Goal: Transaction & Acquisition: Obtain resource

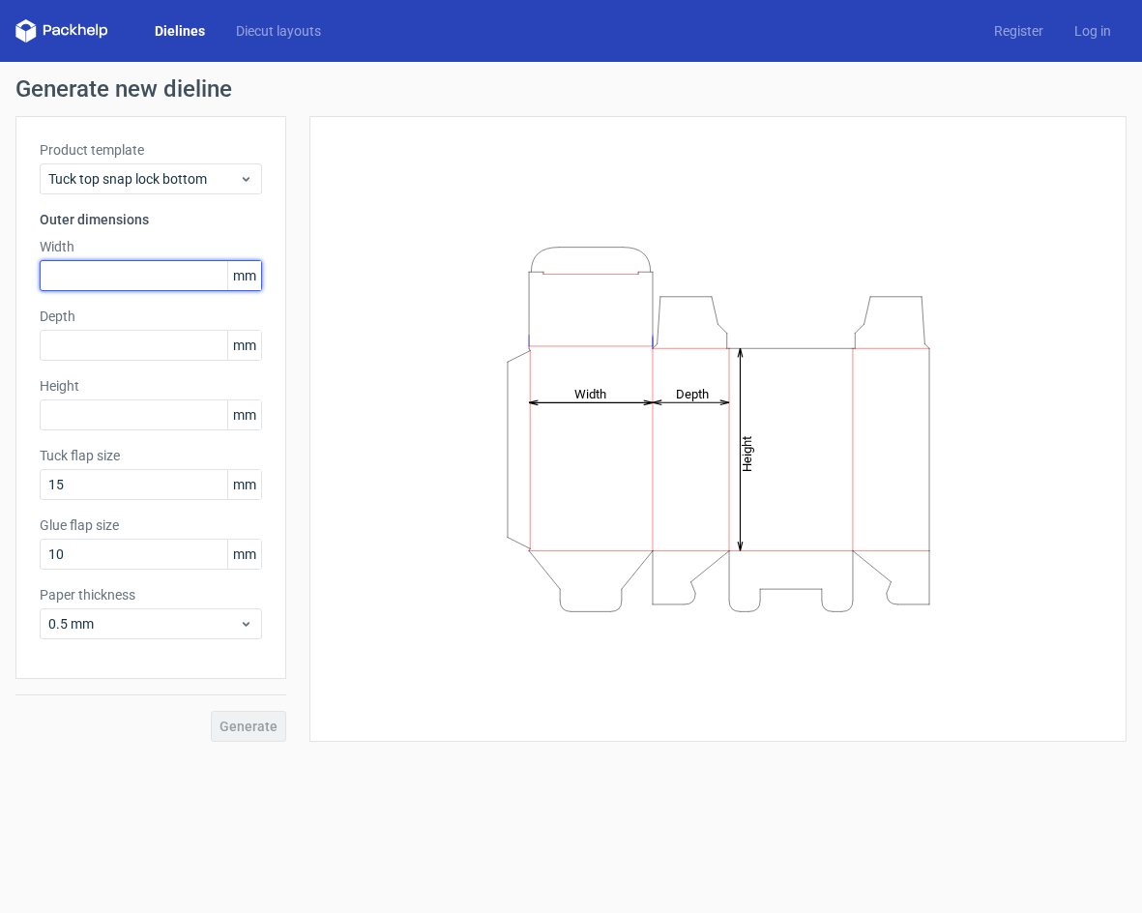
click at [118, 282] on input "text" at bounding box center [151, 275] width 222 height 31
click at [245, 287] on span "mm" at bounding box center [244, 275] width 34 height 29
click at [251, 284] on span "mm" at bounding box center [244, 275] width 34 height 29
click at [251, 277] on span "mm" at bounding box center [244, 275] width 34 height 29
click at [241, 271] on span "mm" at bounding box center [244, 275] width 34 height 29
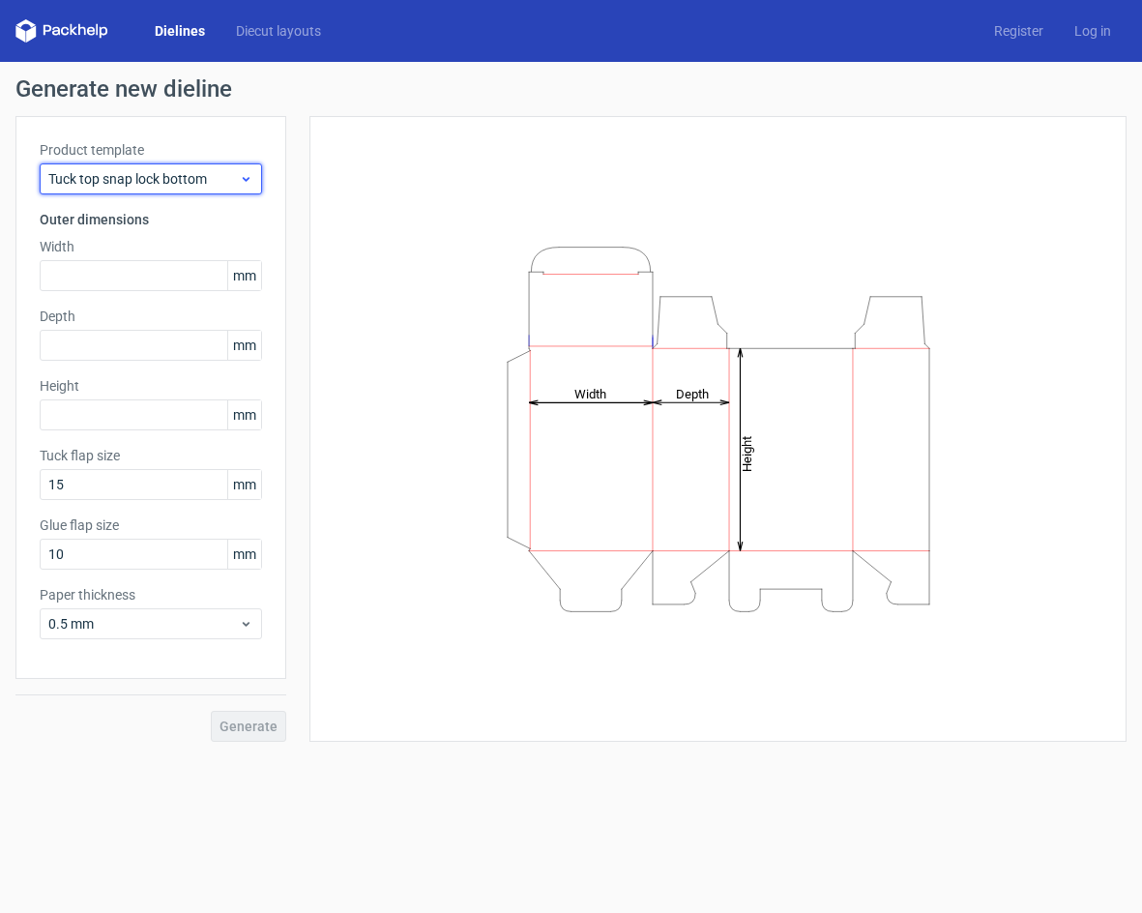
click at [203, 165] on div "Tuck top snap lock bottom" at bounding box center [151, 178] width 222 height 31
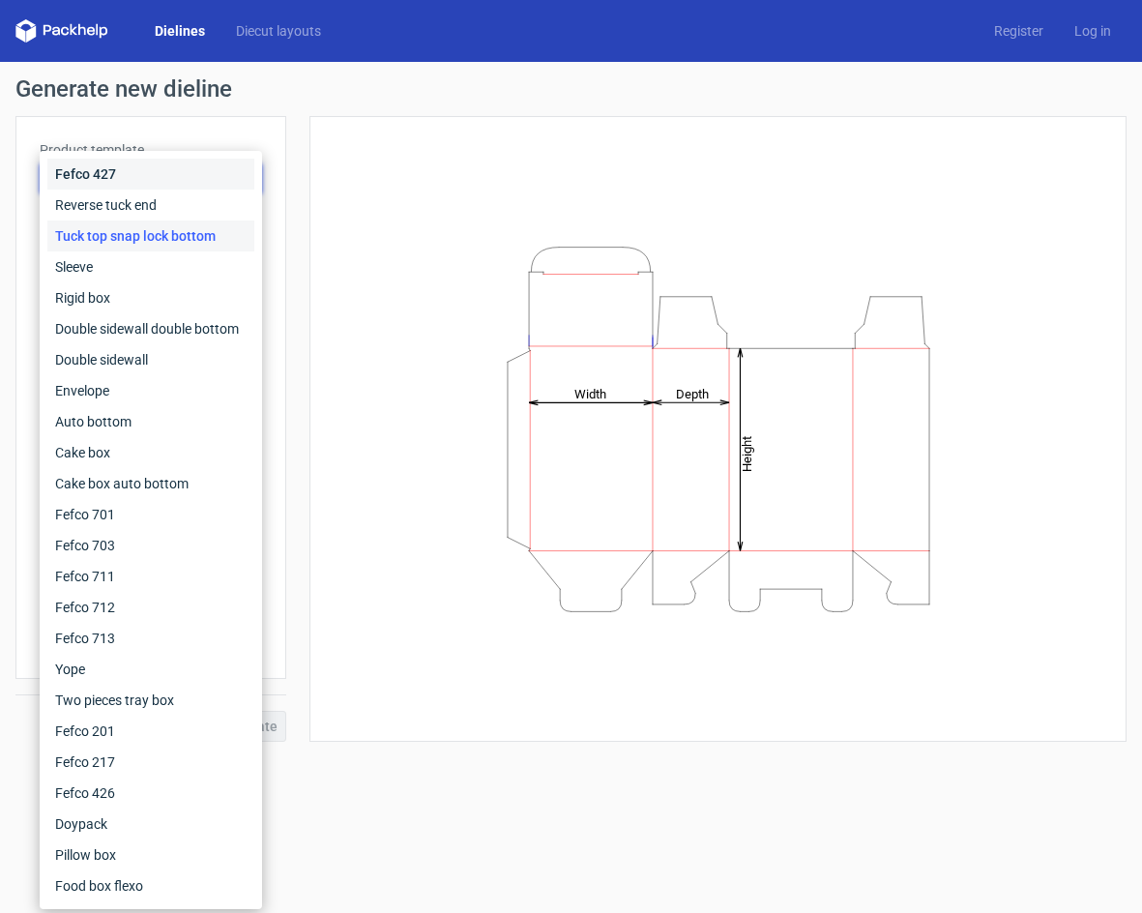
click at [189, 189] on div "Fefco 427" at bounding box center [150, 174] width 207 height 31
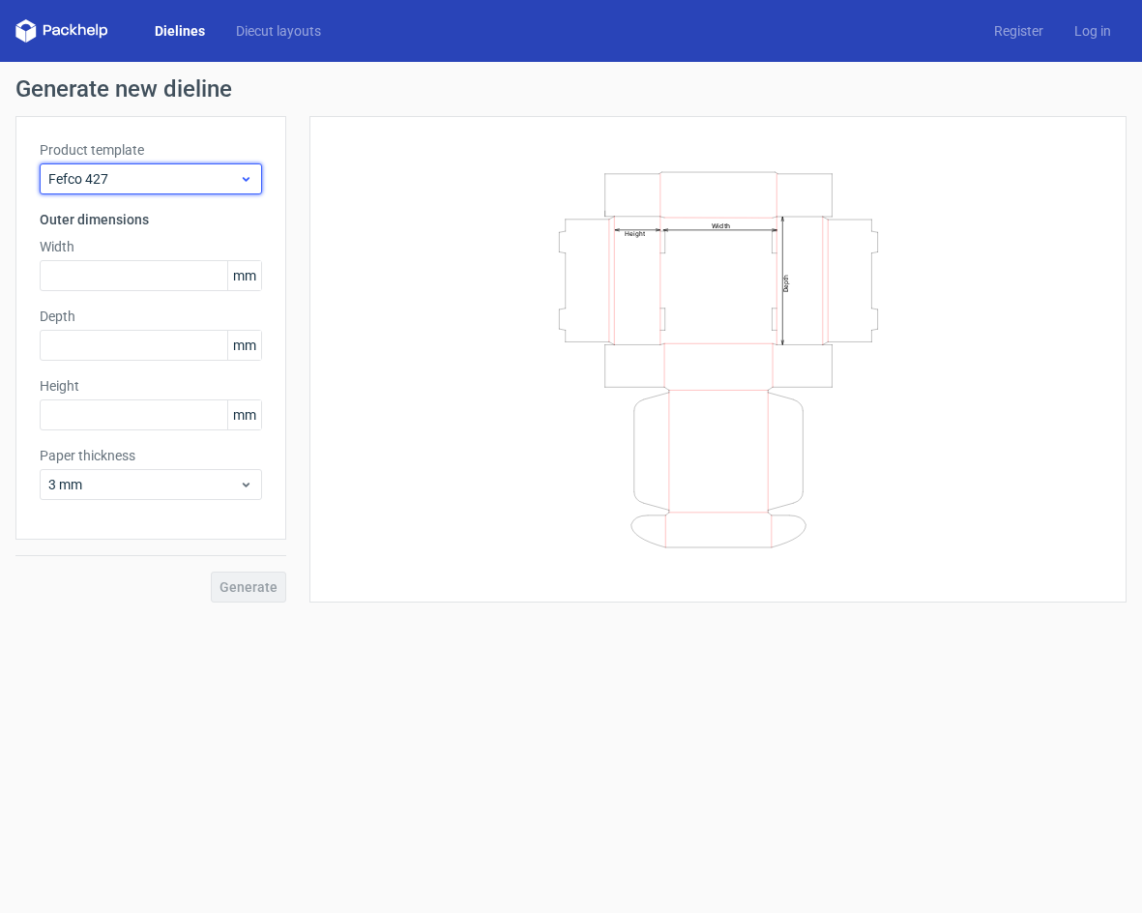
click at [219, 174] on span "Fefco 427" at bounding box center [143, 178] width 190 height 19
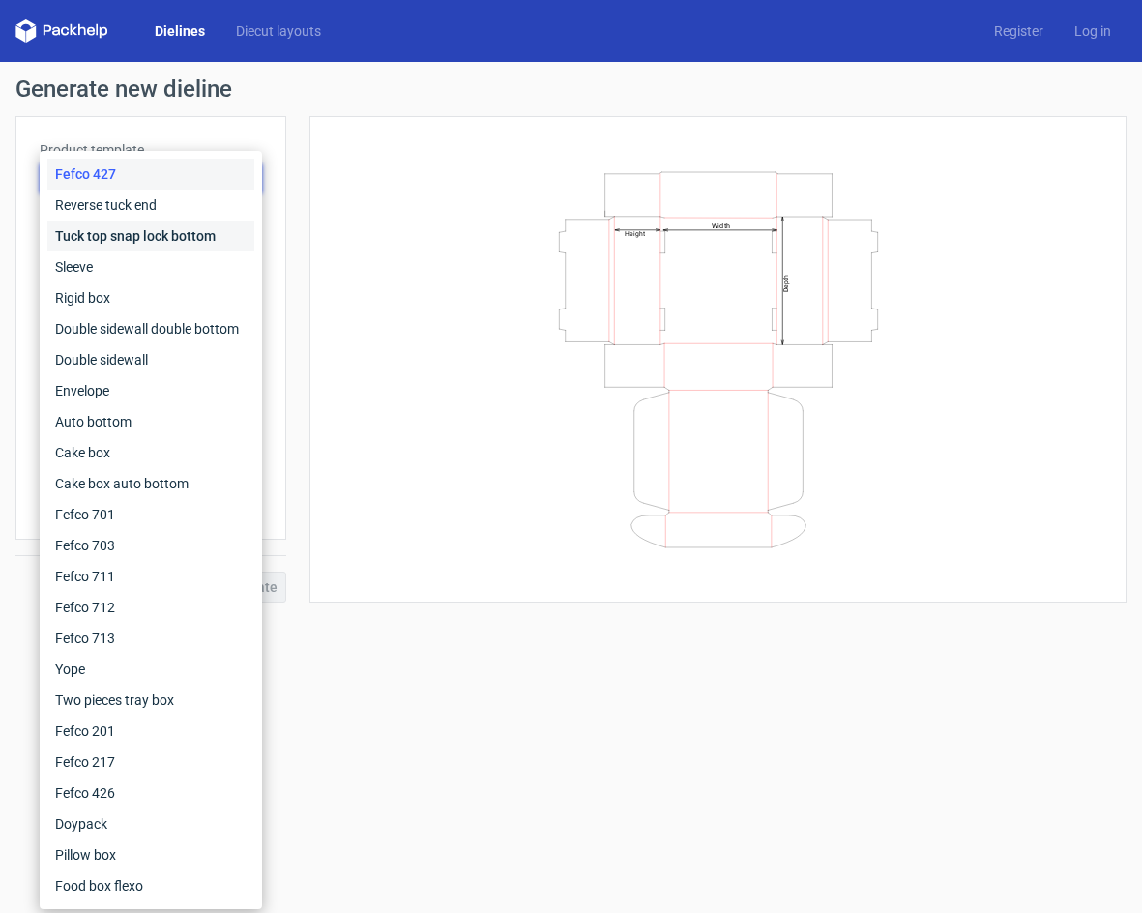
click at [173, 232] on div "Tuck top snap lock bottom" at bounding box center [150, 235] width 207 height 31
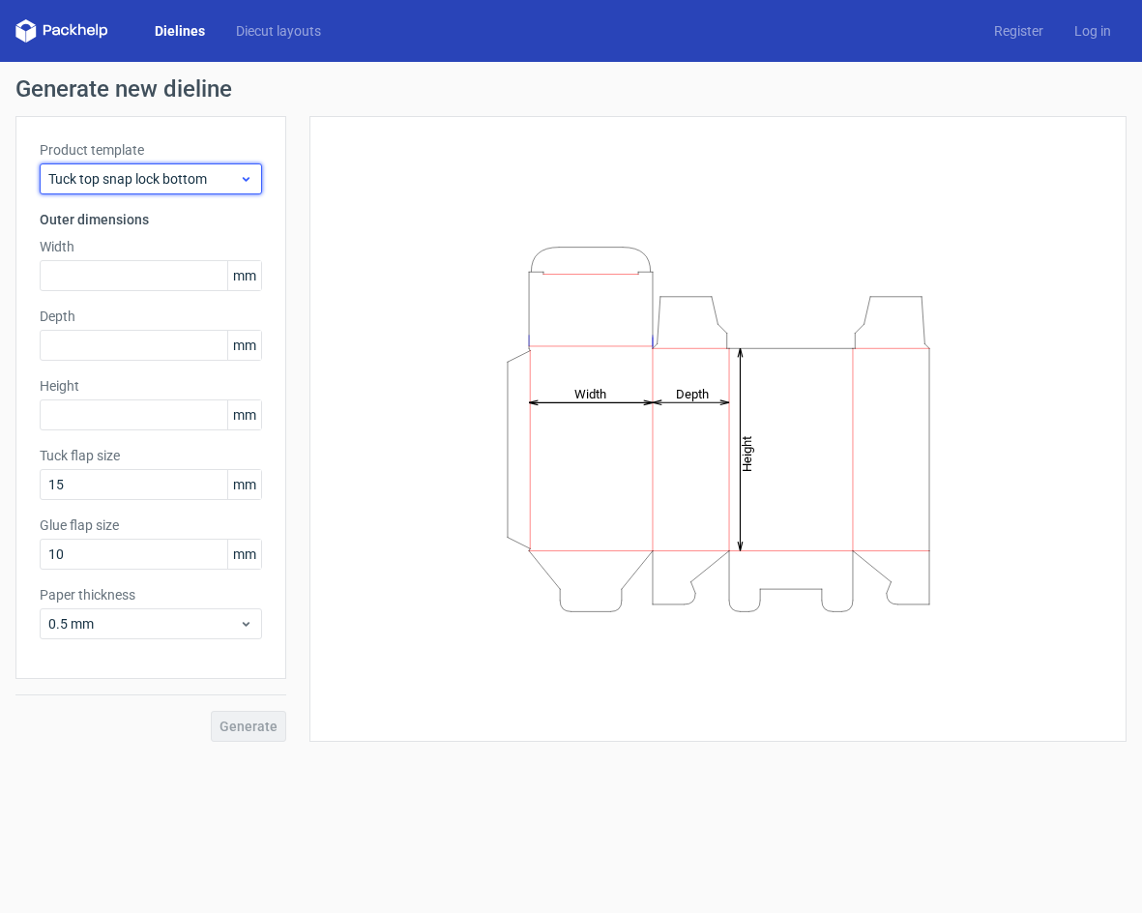
click at [173, 181] on span "Tuck top snap lock bottom" at bounding box center [143, 178] width 190 height 19
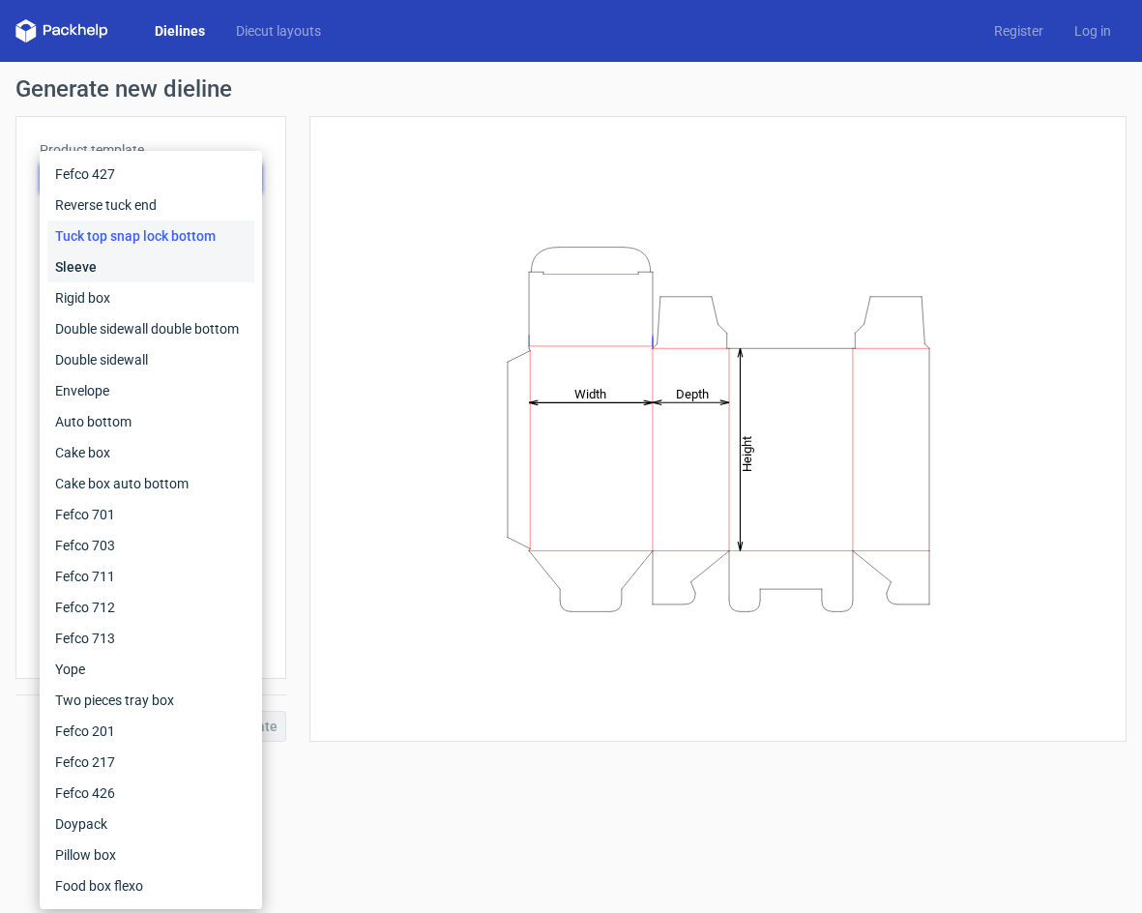
click at [152, 252] on div "Sleeve" at bounding box center [150, 266] width 207 height 31
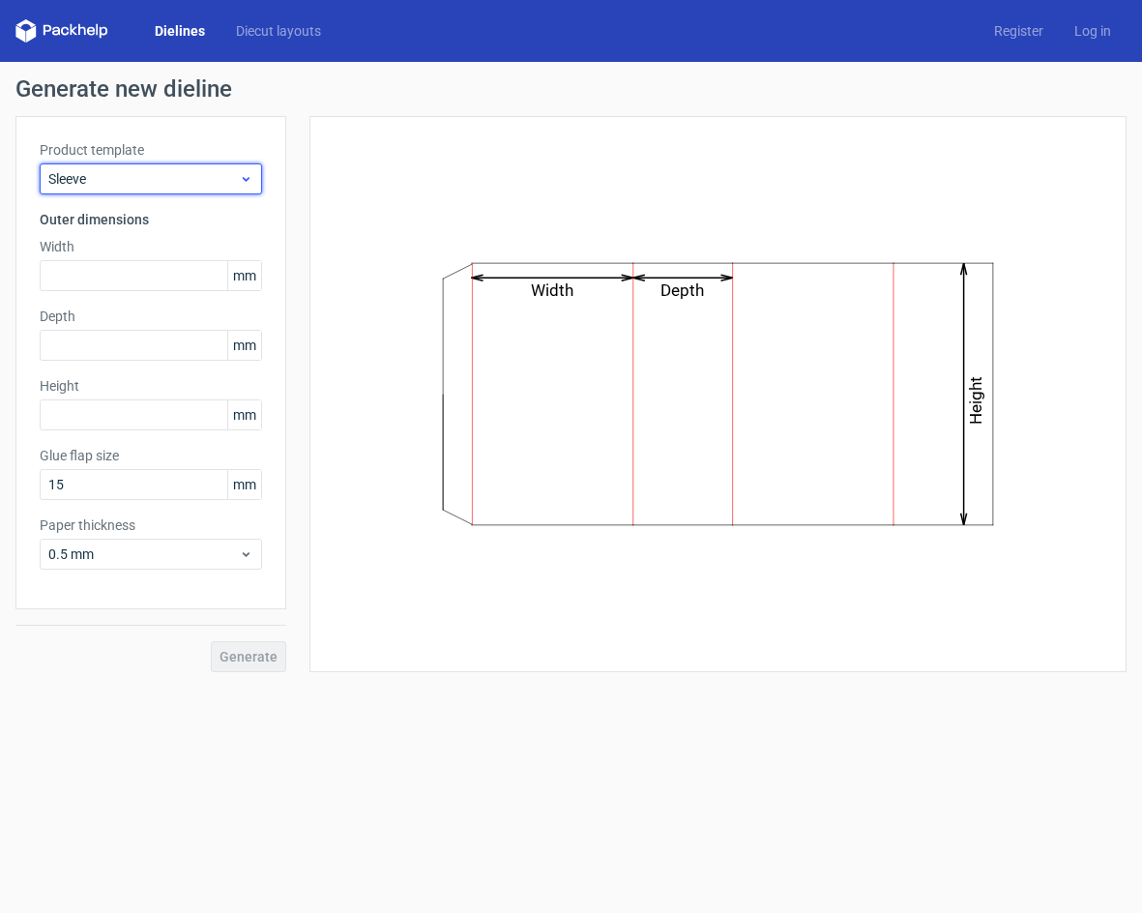
click at [155, 188] on span "Sleeve" at bounding box center [143, 178] width 190 height 19
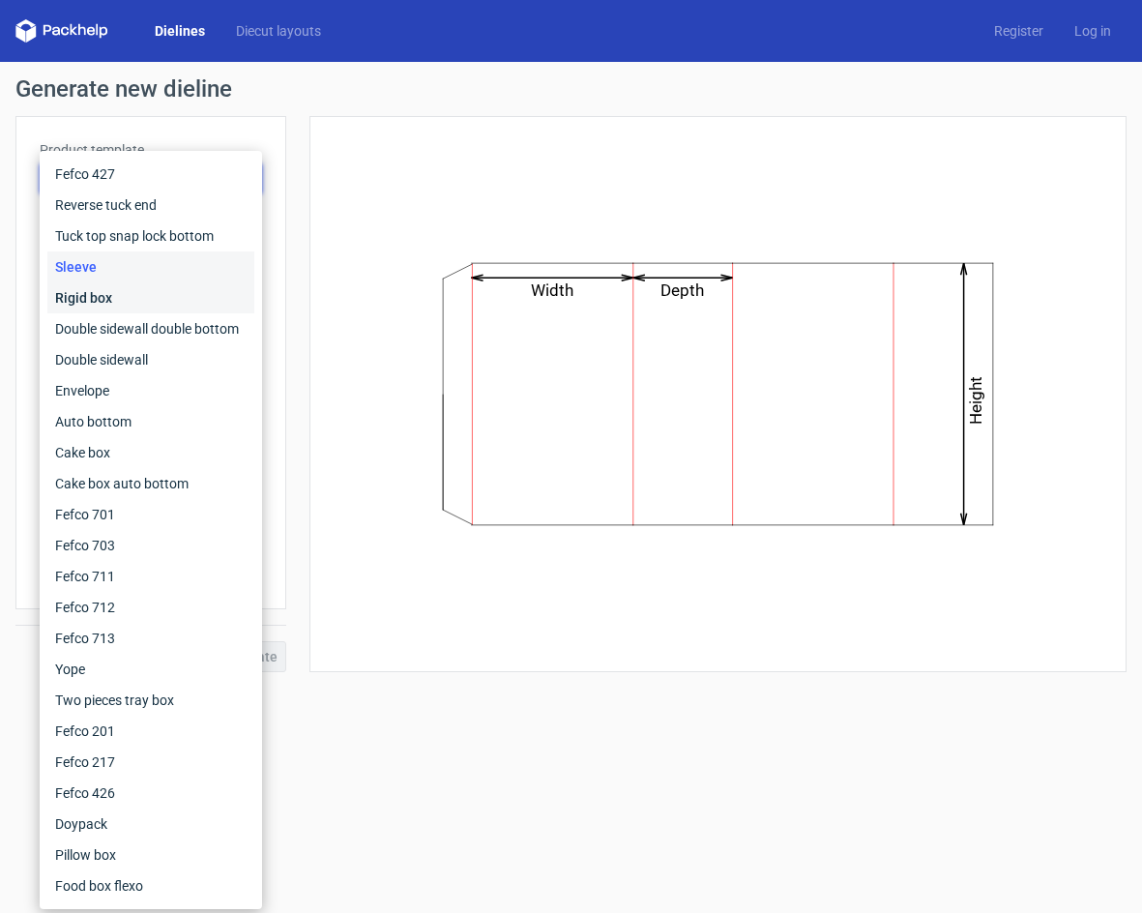
click at [137, 285] on div "Rigid box" at bounding box center [150, 297] width 207 height 31
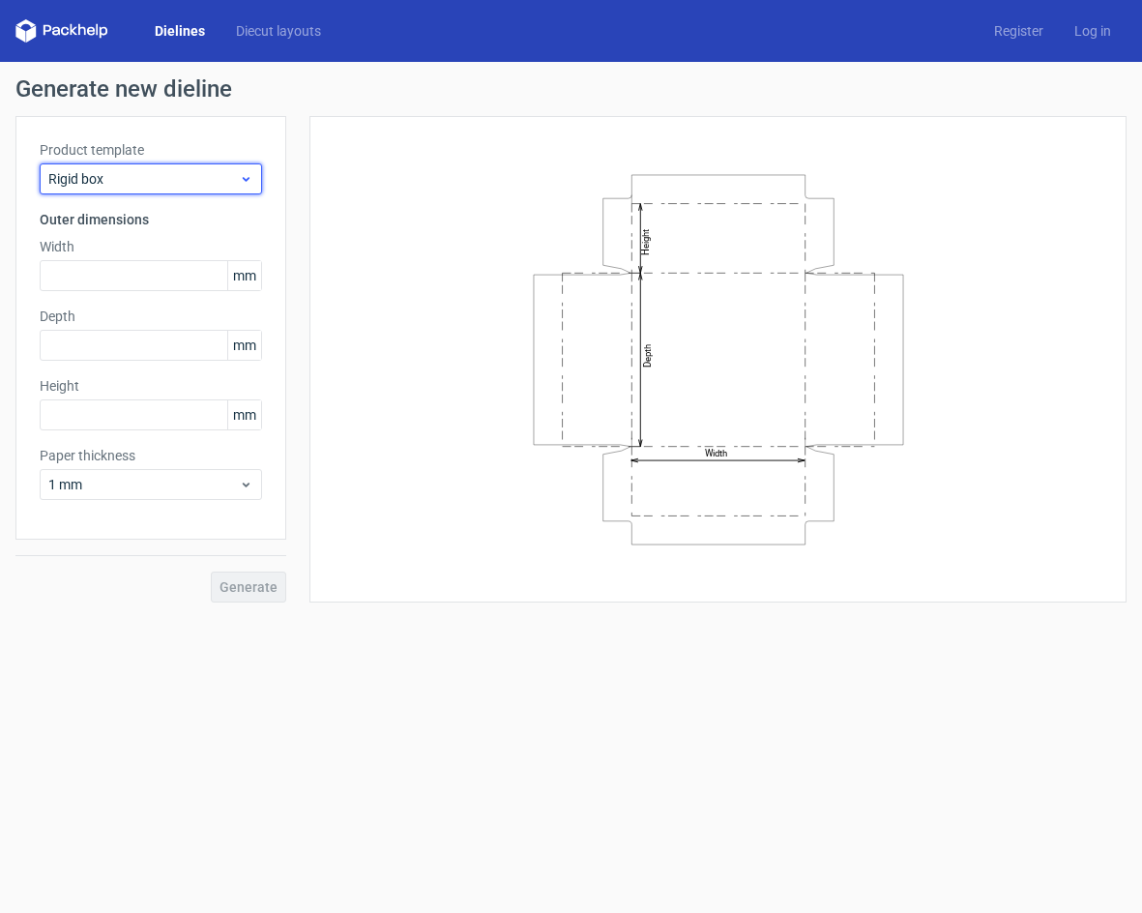
click at [229, 183] on span "Rigid box" at bounding box center [143, 178] width 190 height 19
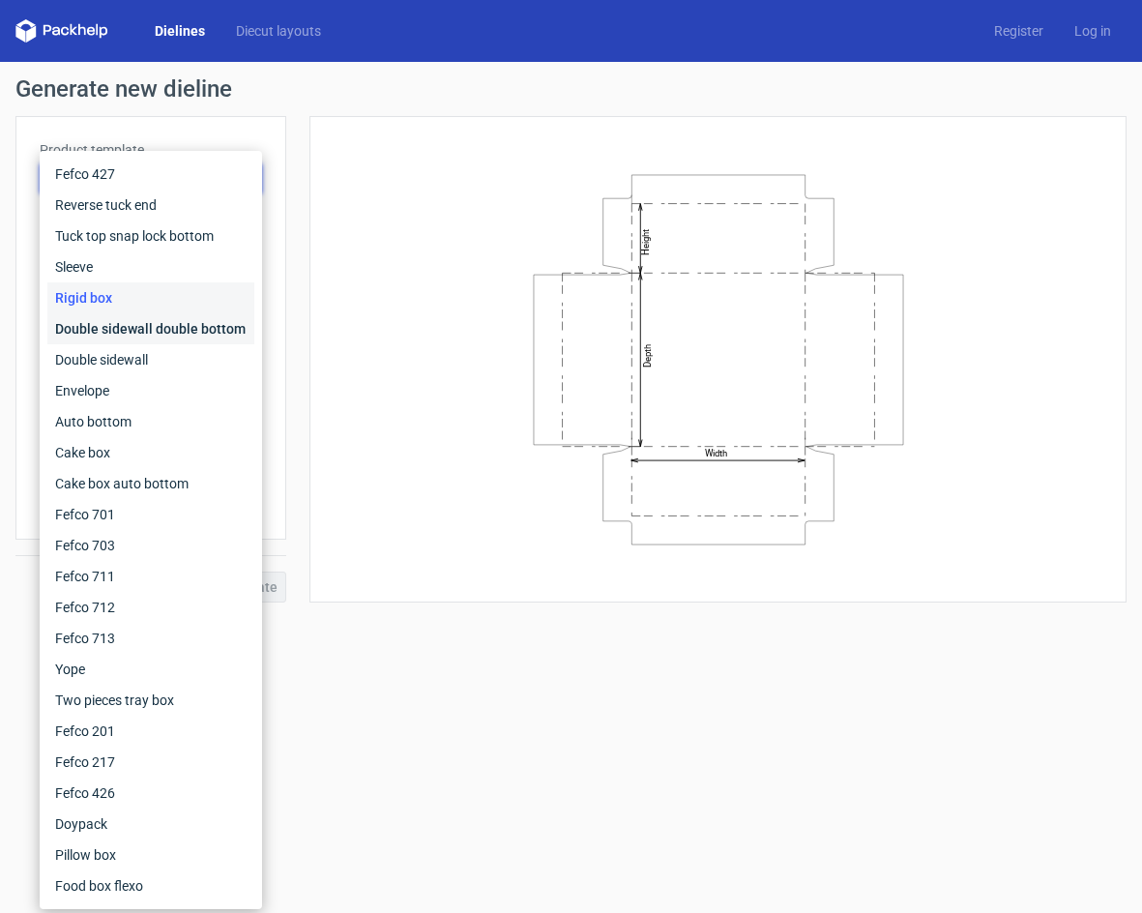
click at [140, 342] on div "Double sidewall double bottom" at bounding box center [150, 328] width 207 height 31
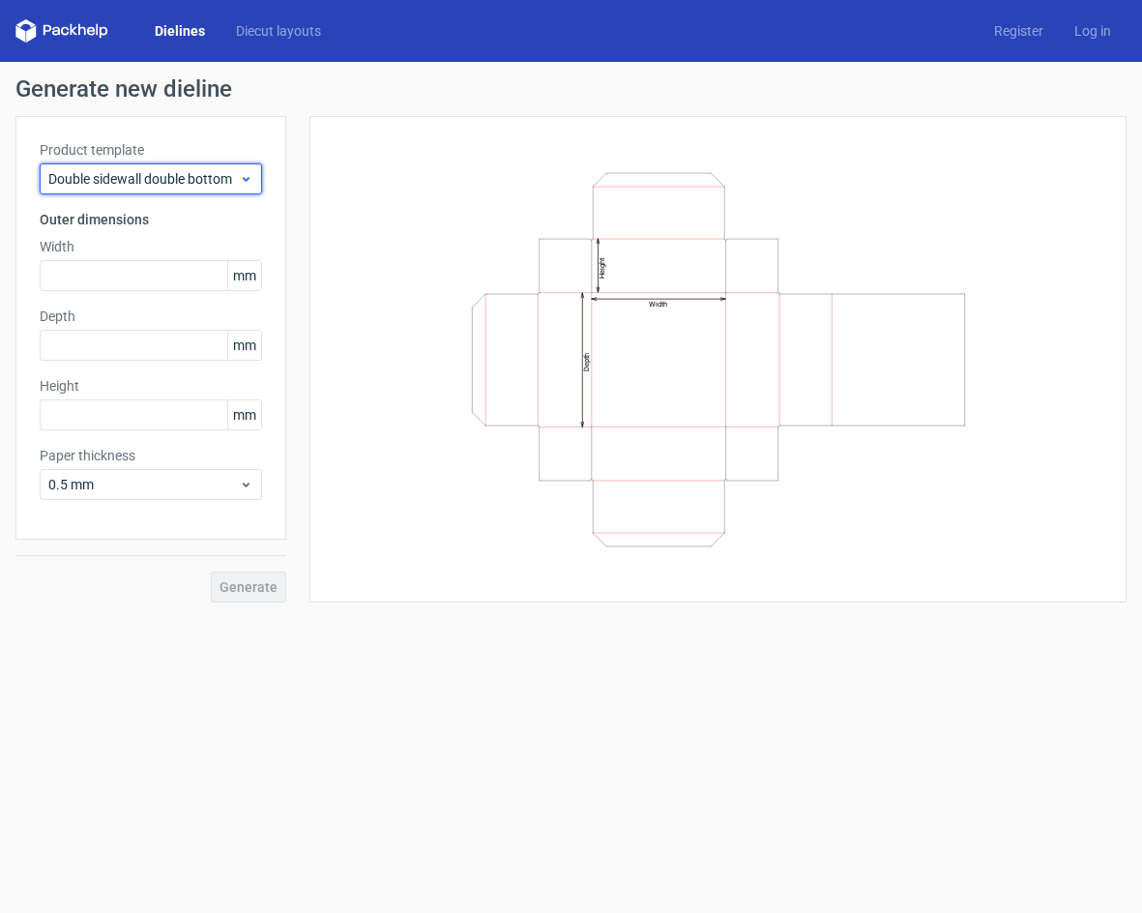
click at [161, 165] on div "Double sidewall double bottom" at bounding box center [151, 178] width 222 height 31
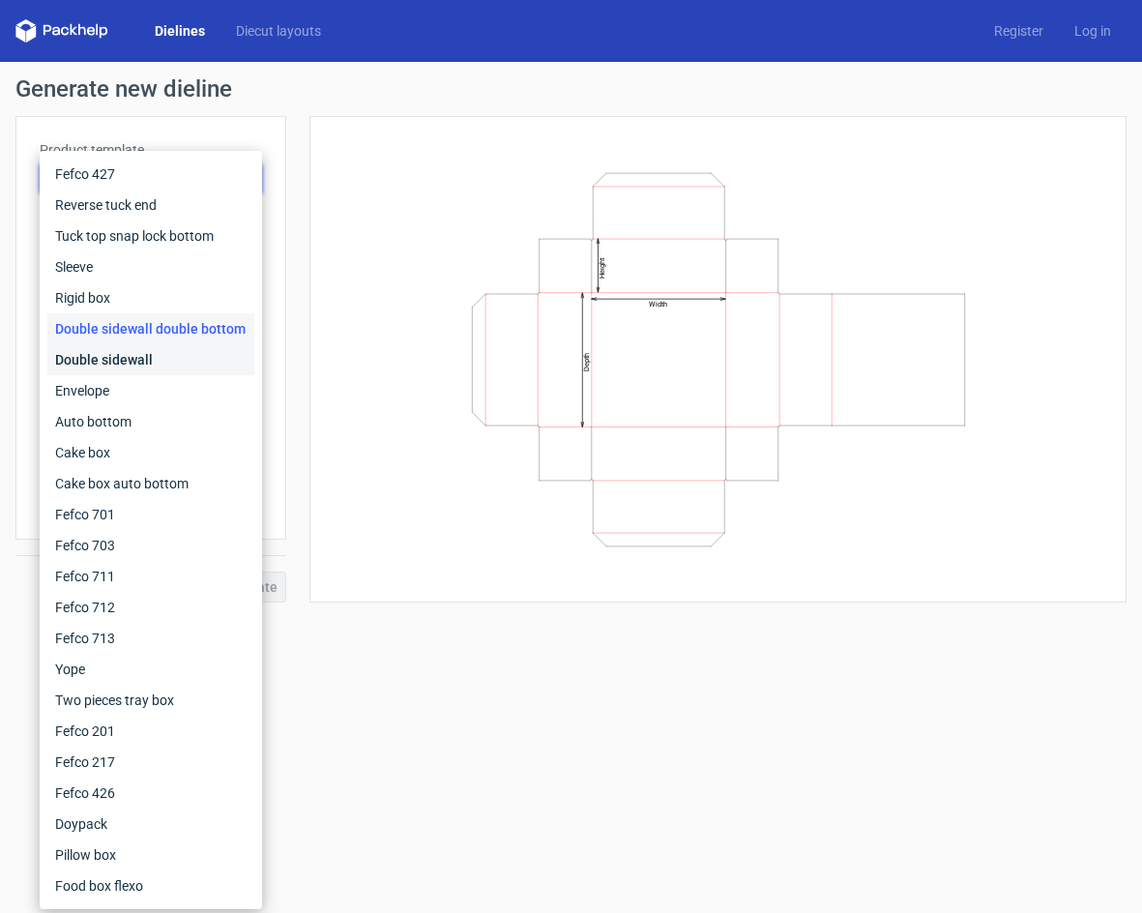
click at [132, 352] on div "Double sidewall" at bounding box center [150, 359] width 207 height 31
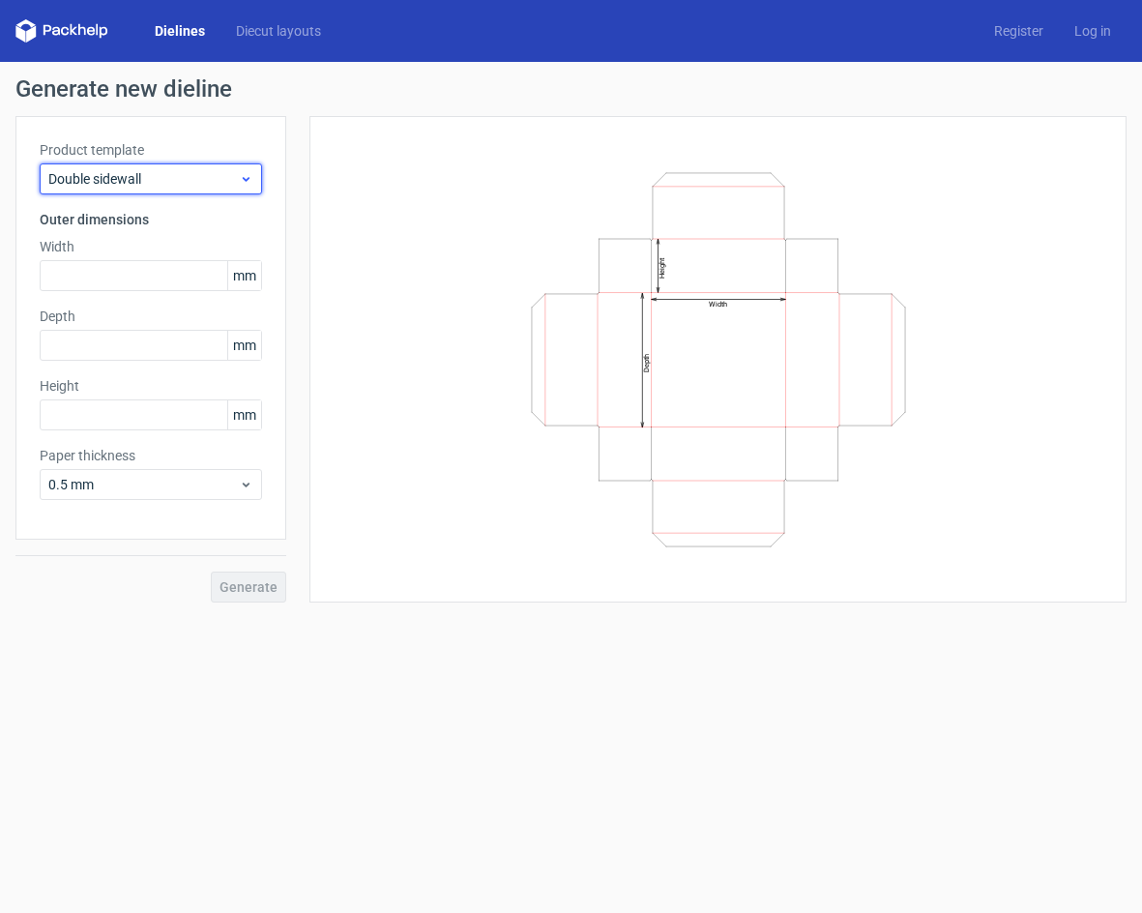
click at [155, 189] on div "Double sidewall" at bounding box center [151, 178] width 222 height 31
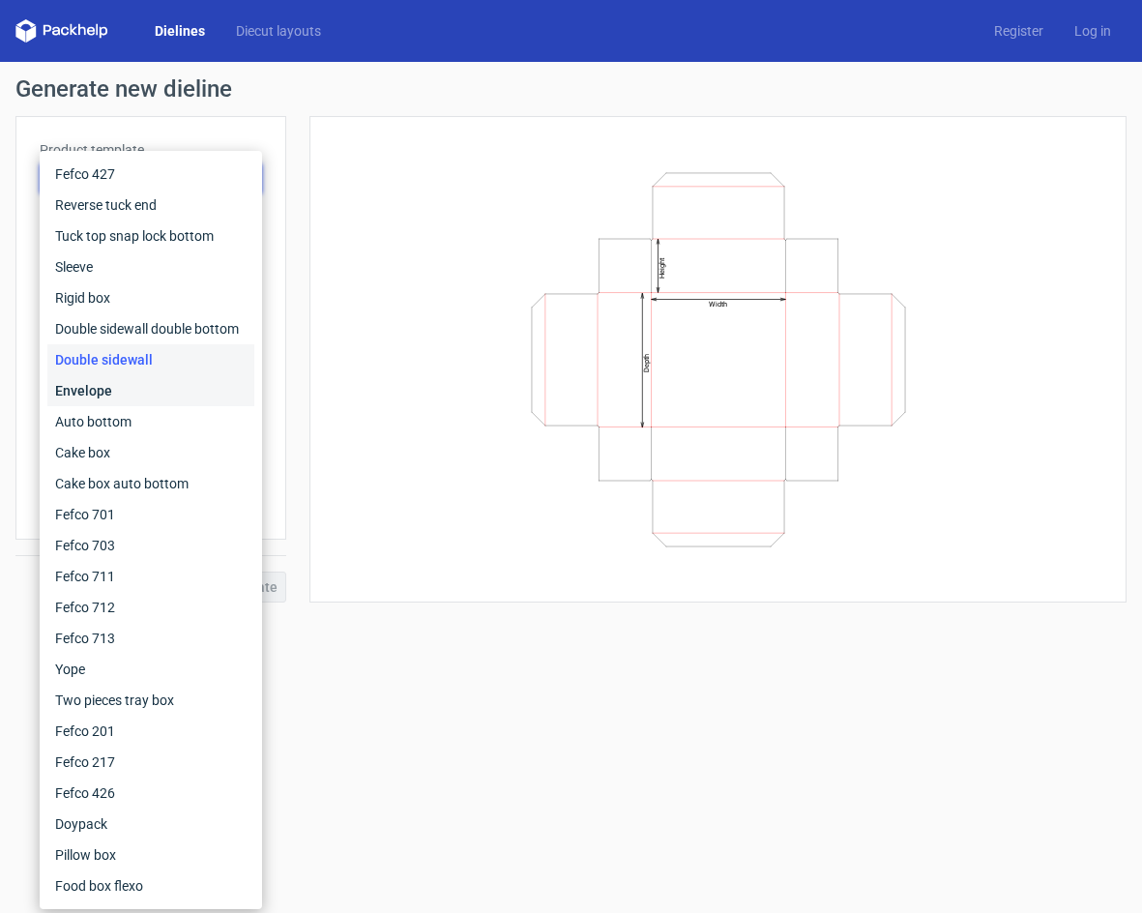
click at [114, 379] on div "Envelope" at bounding box center [150, 390] width 207 height 31
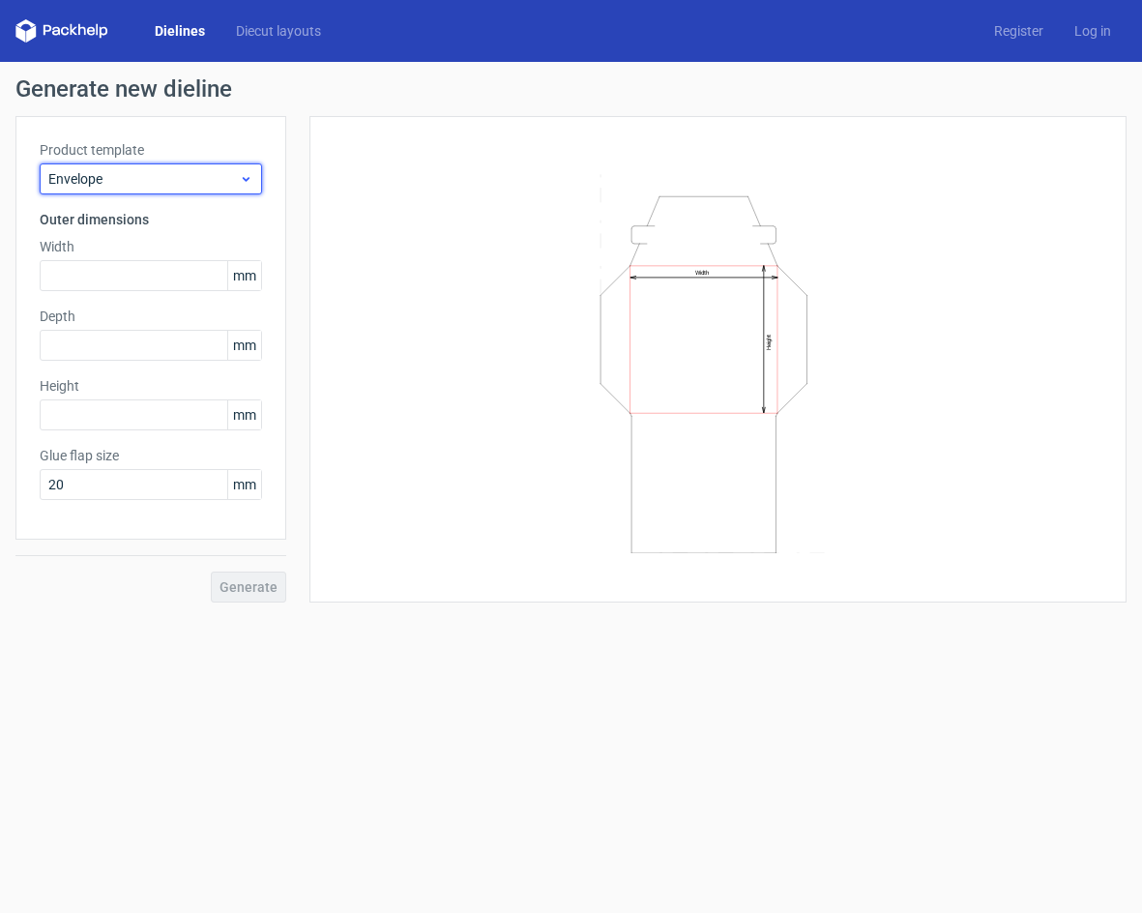
click at [143, 175] on span "Envelope" at bounding box center [143, 178] width 190 height 19
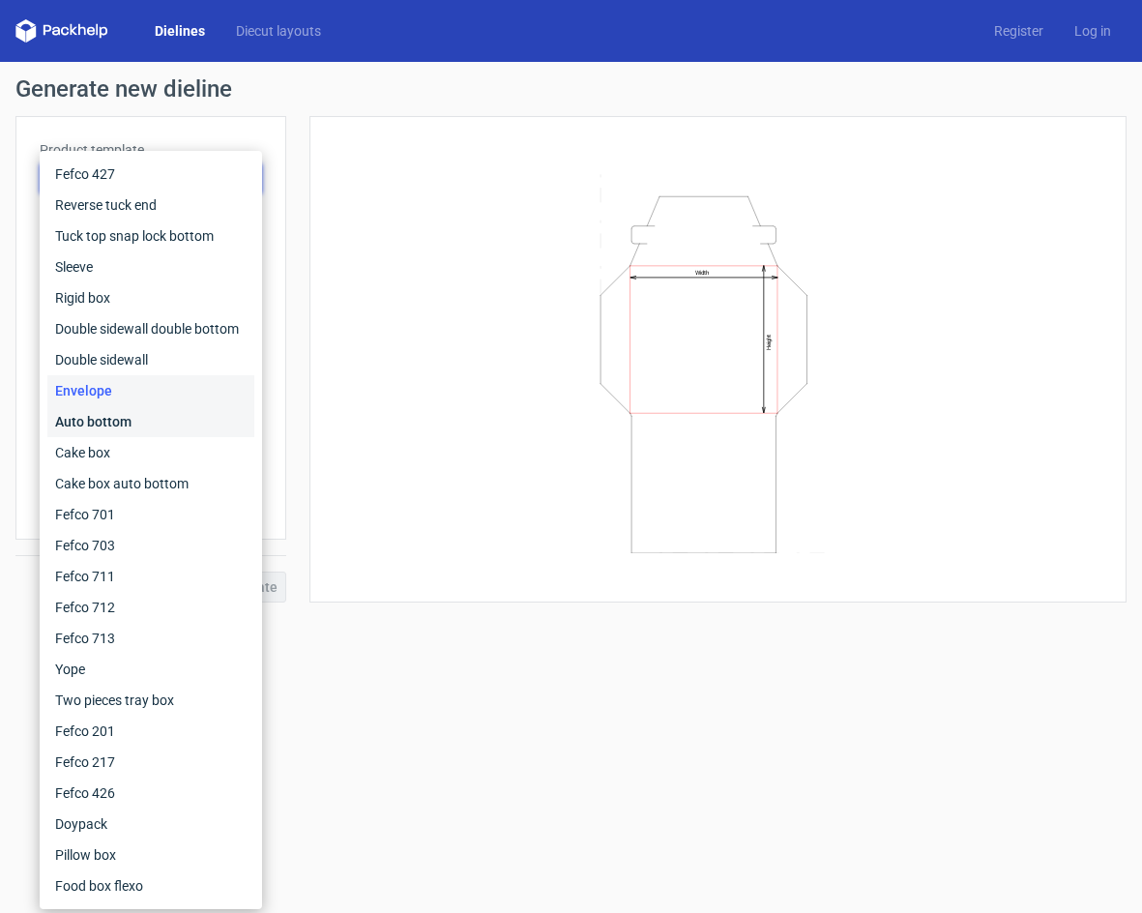
click at [109, 413] on div "Auto bottom" at bounding box center [150, 421] width 207 height 31
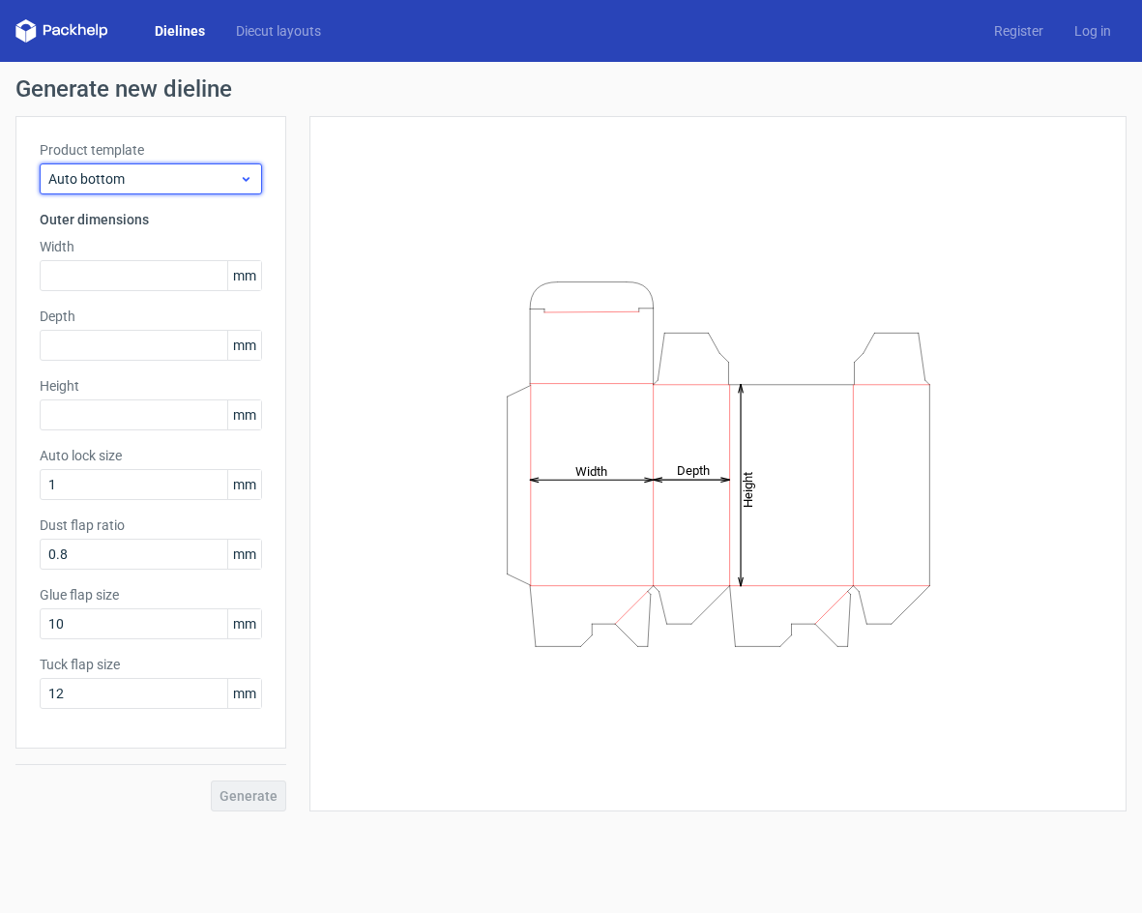
click at [151, 193] on div "Auto bottom" at bounding box center [151, 178] width 222 height 31
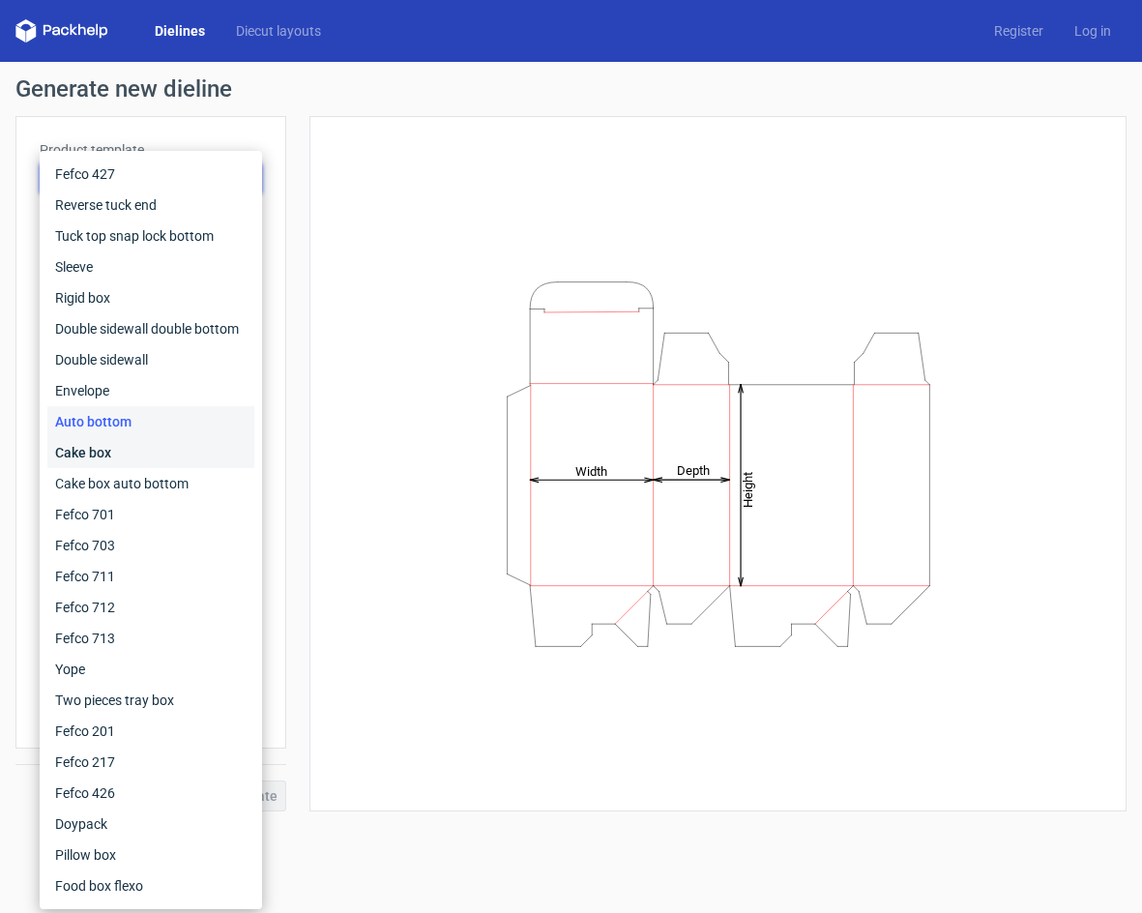
click at [109, 440] on div "Cake box" at bounding box center [150, 452] width 207 height 31
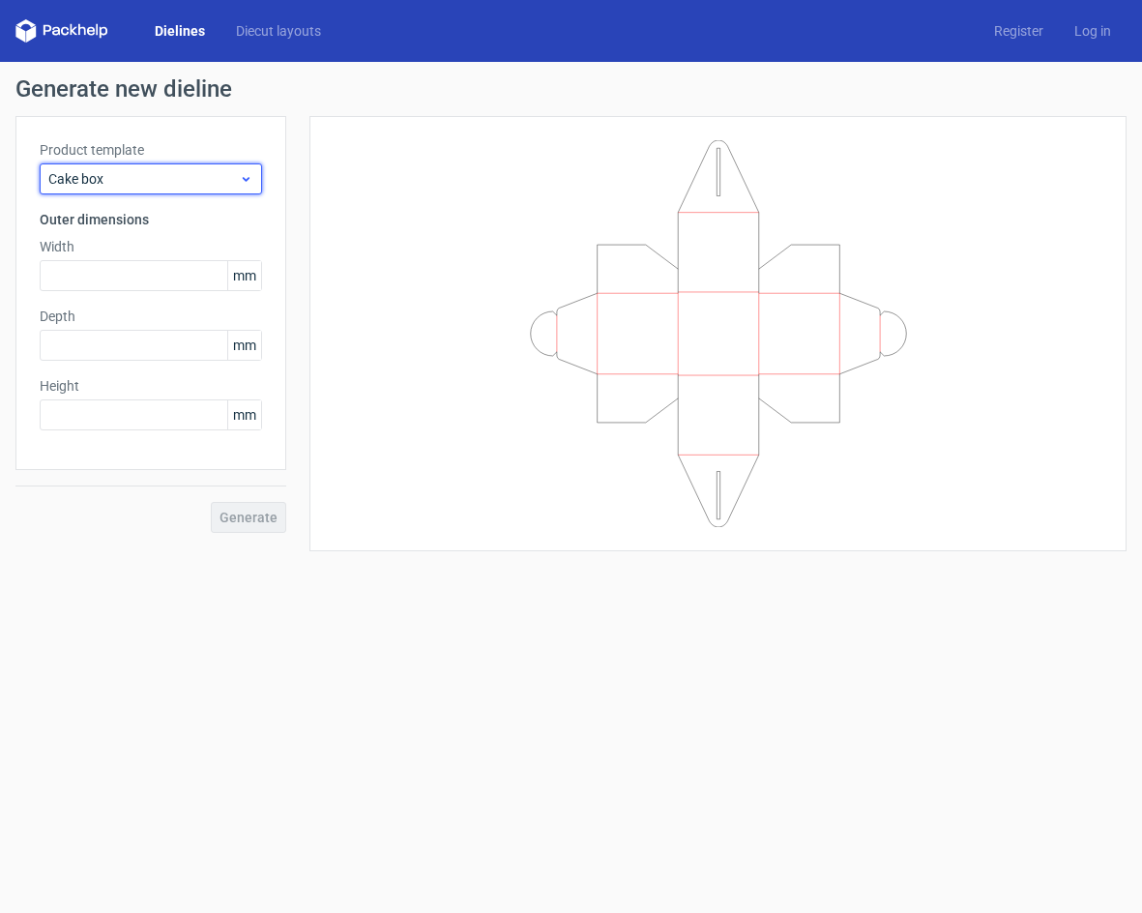
click at [163, 187] on span "Cake box" at bounding box center [143, 178] width 190 height 19
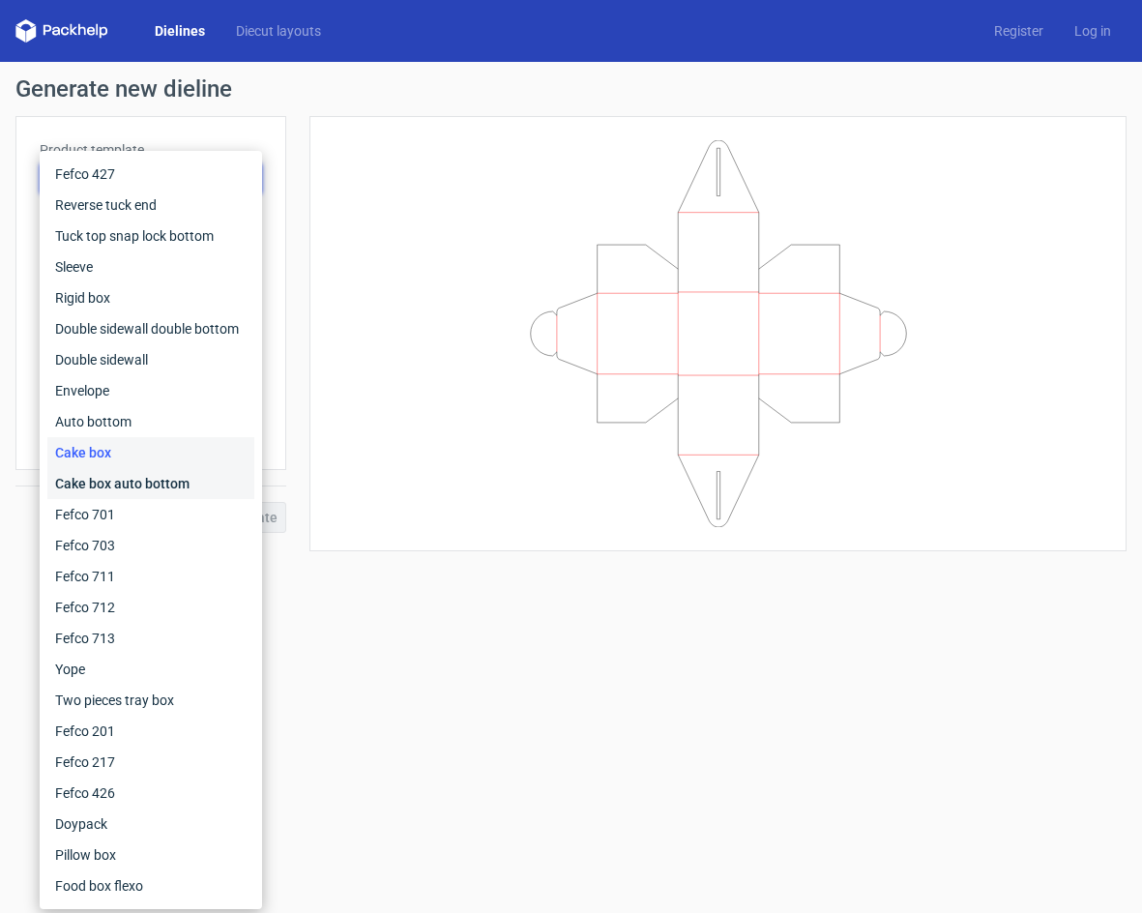
click at [116, 479] on div "Cake box auto bottom" at bounding box center [150, 483] width 207 height 31
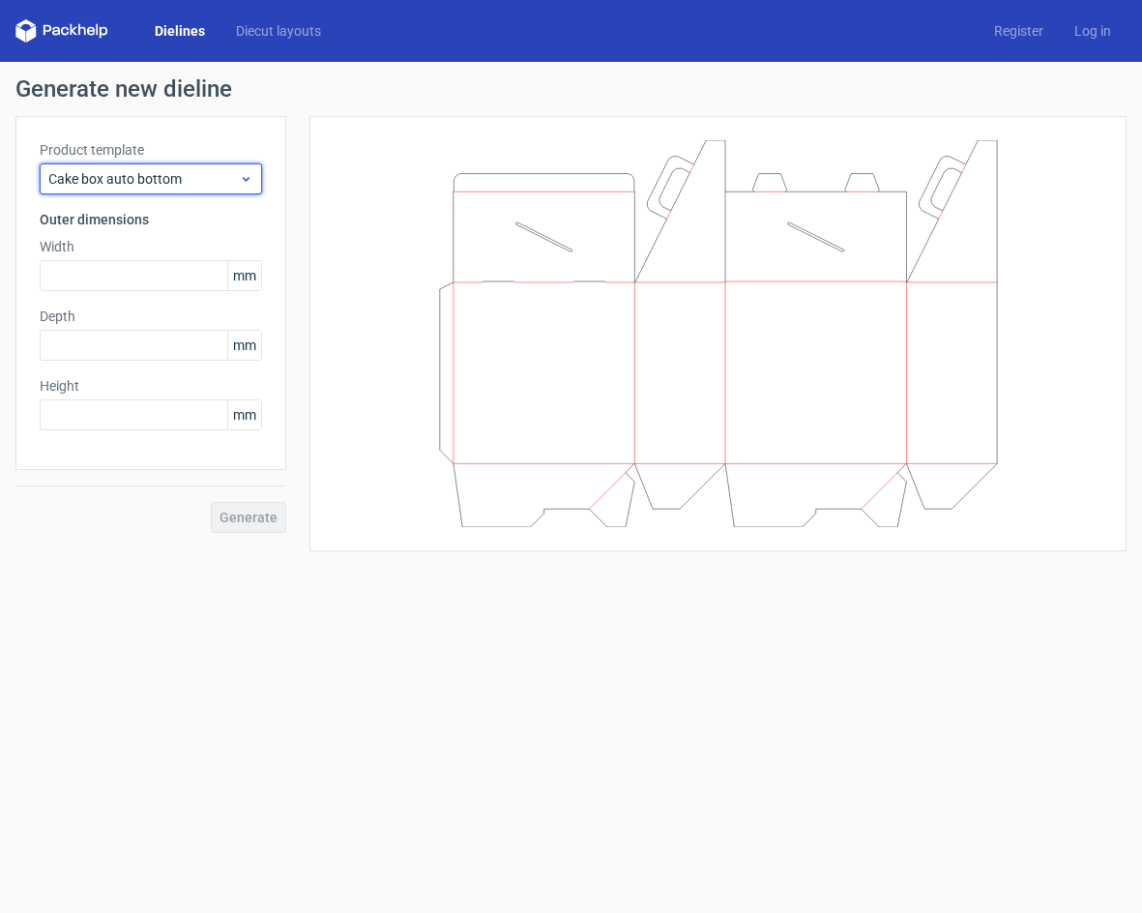
click at [145, 170] on span "Cake box auto bottom" at bounding box center [143, 178] width 190 height 19
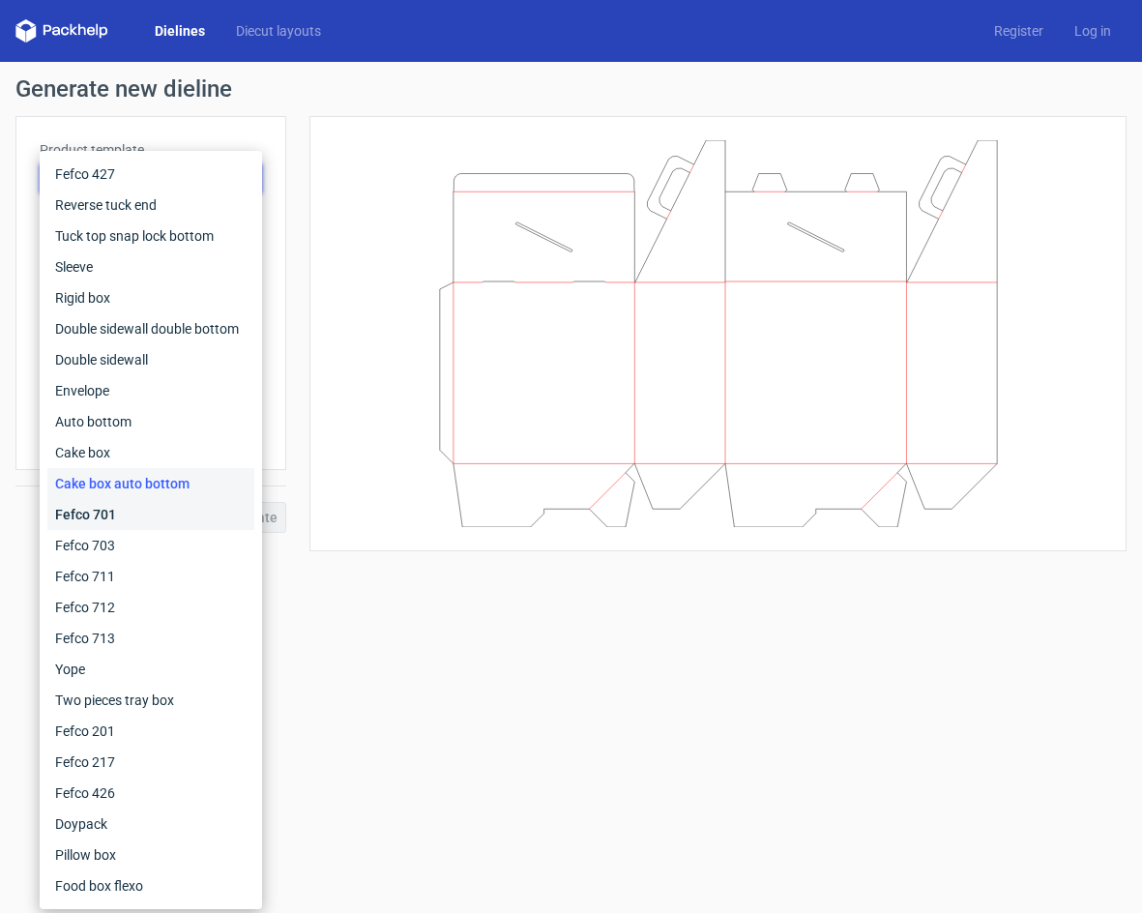
click at [102, 502] on div "Fefco 701" at bounding box center [150, 514] width 207 height 31
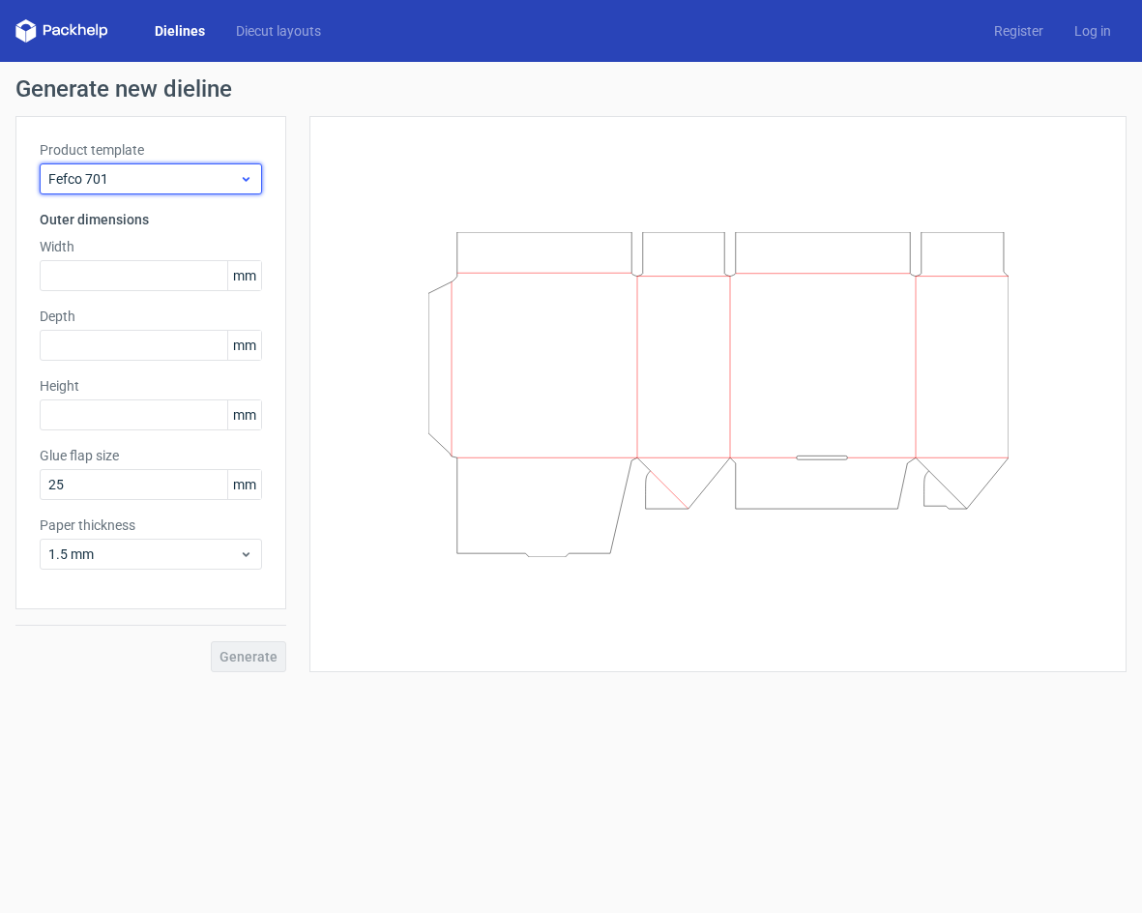
click at [176, 187] on span "Fefco 701" at bounding box center [143, 178] width 190 height 19
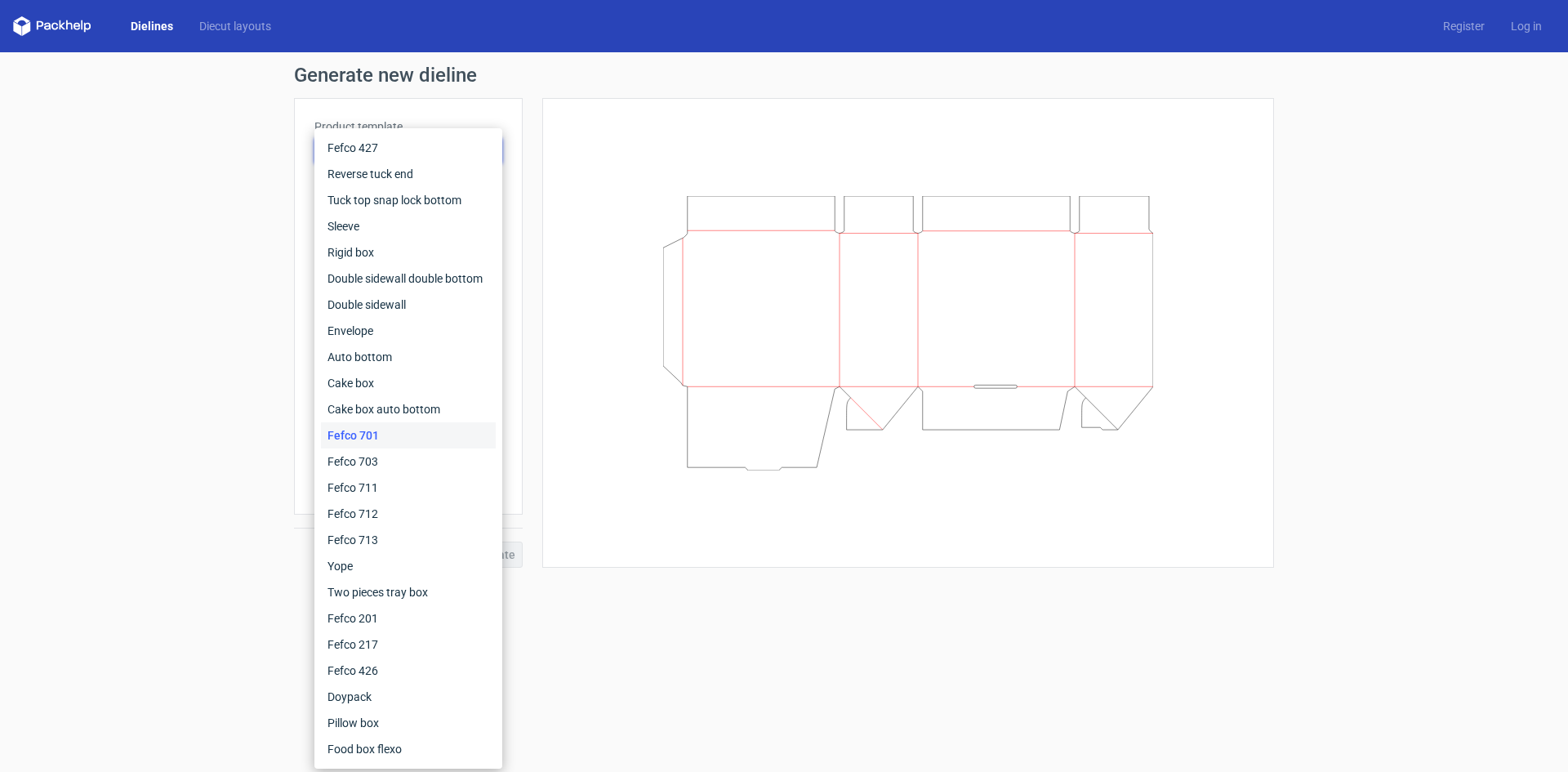
click at [291, 351] on div "Generate new dieline Product template Fefco 701 Outer dimensions Width mm Depth…" at bounding box center [784, 317] width 1568 height 529
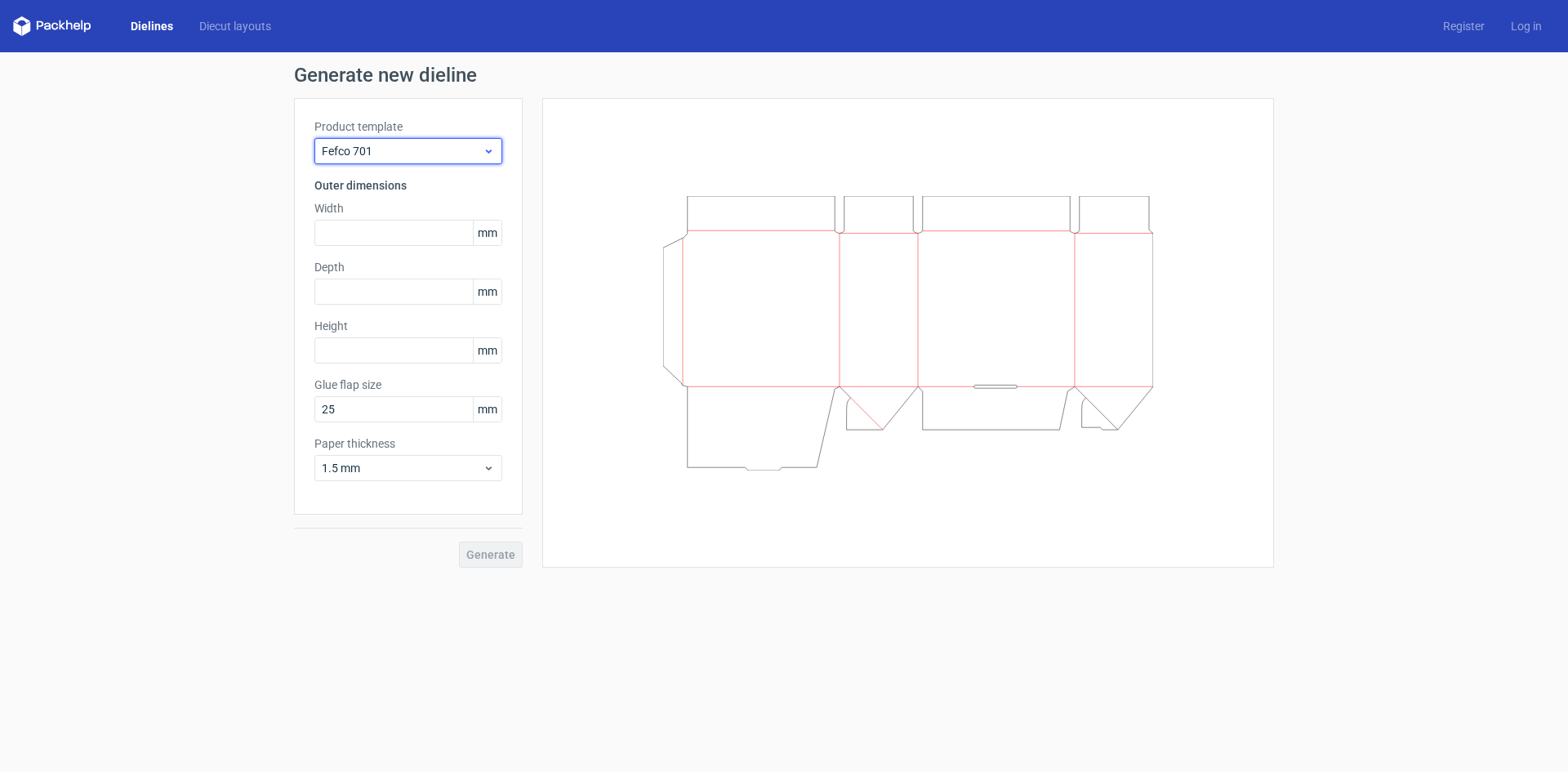
click at [399, 160] on div "Fefco 701" at bounding box center [408, 150] width 187 height 26
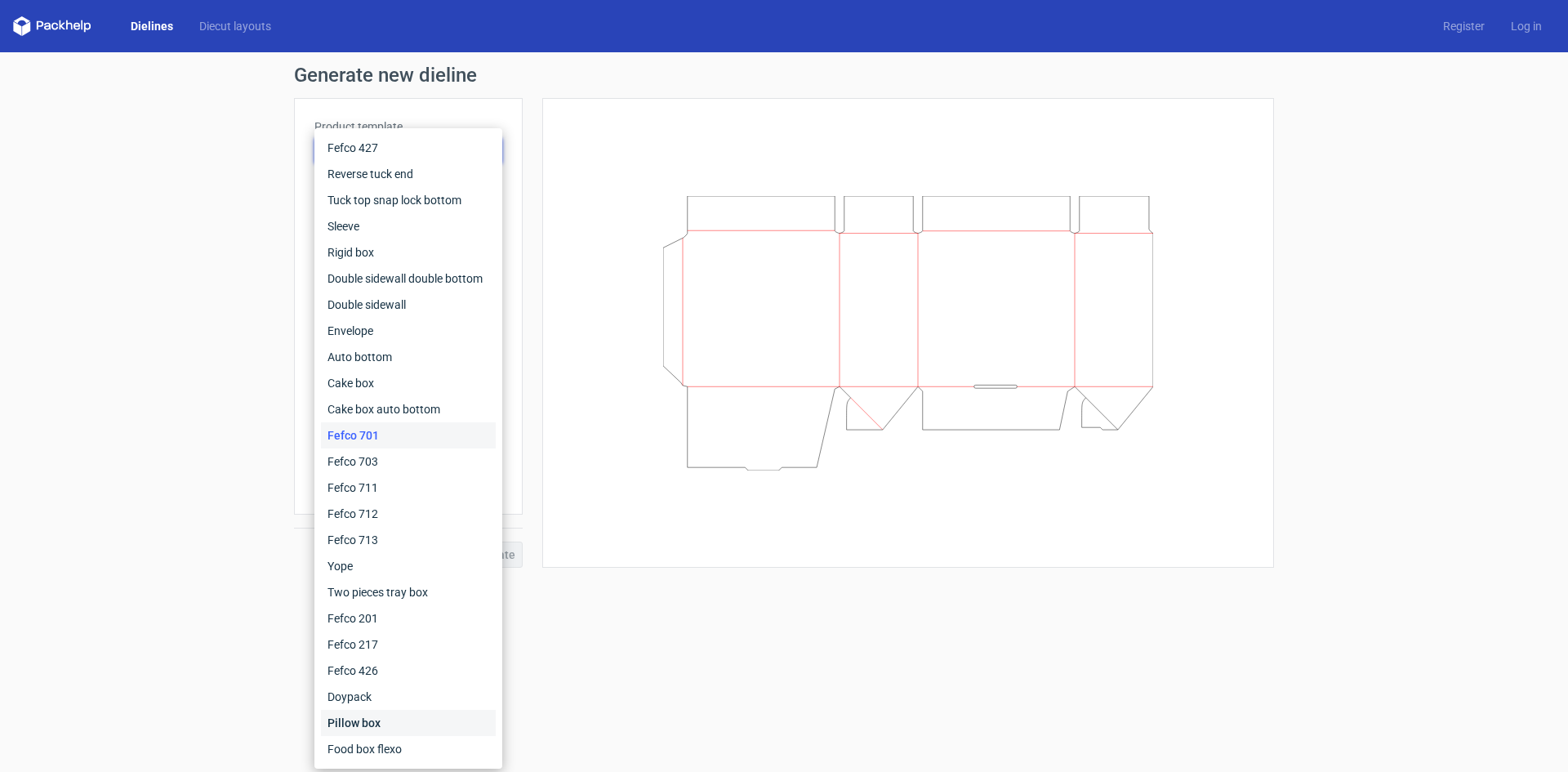
click at [360, 715] on div "Pillow box" at bounding box center [408, 722] width 175 height 26
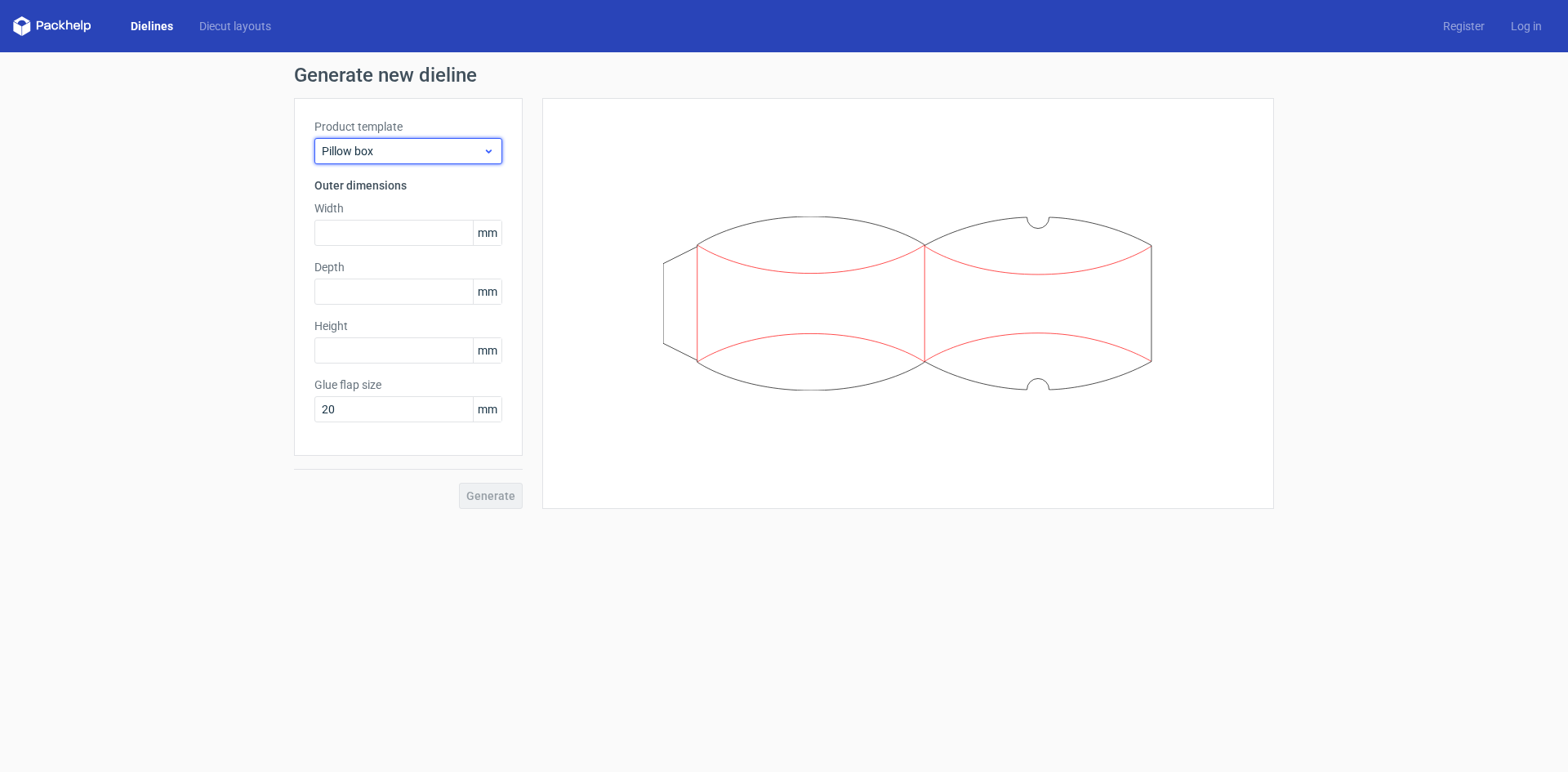
click at [420, 141] on div "Pillow box" at bounding box center [408, 150] width 187 height 26
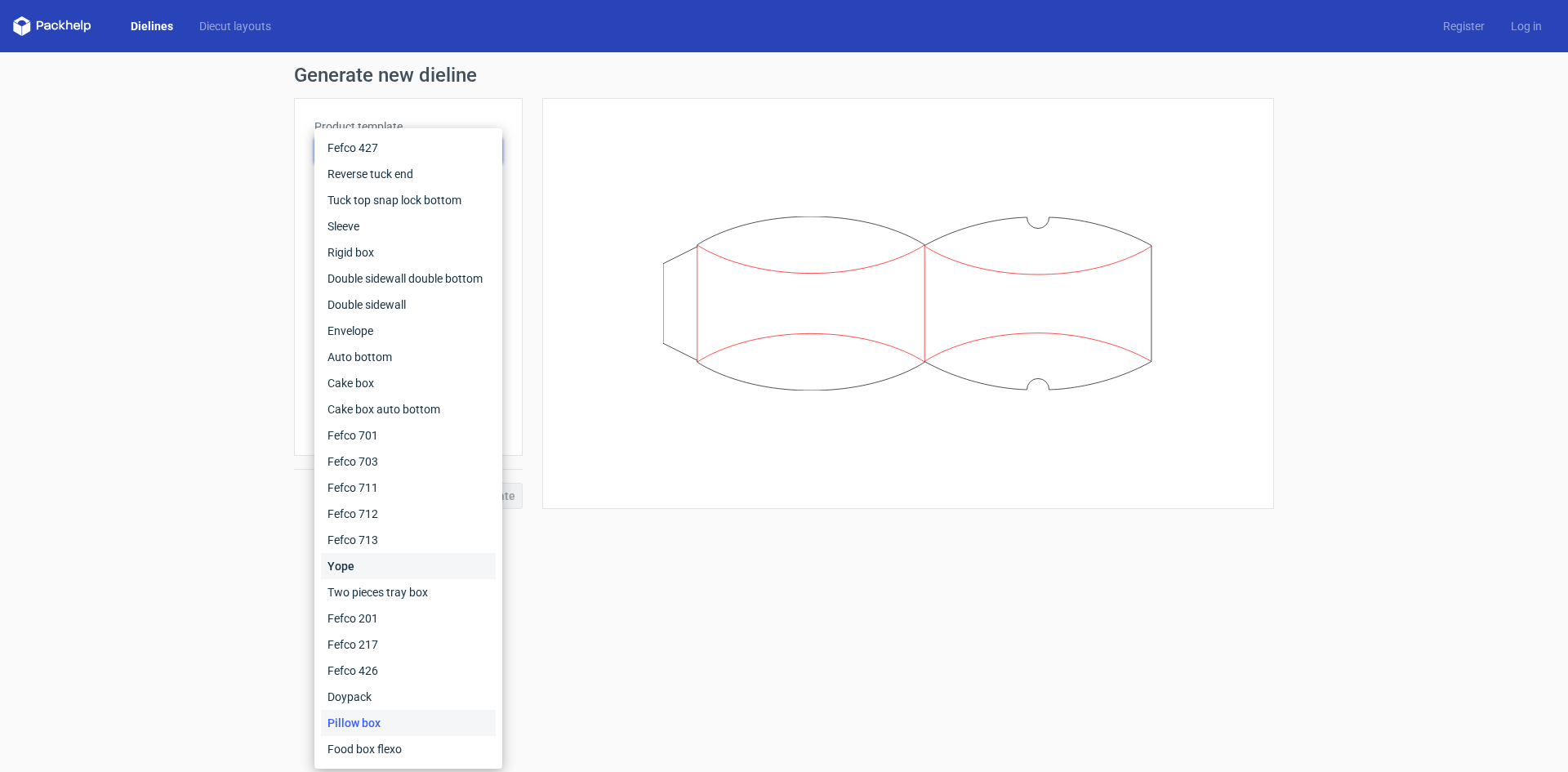
click at [387, 563] on div "Yope" at bounding box center [408, 566] width 175 height 26
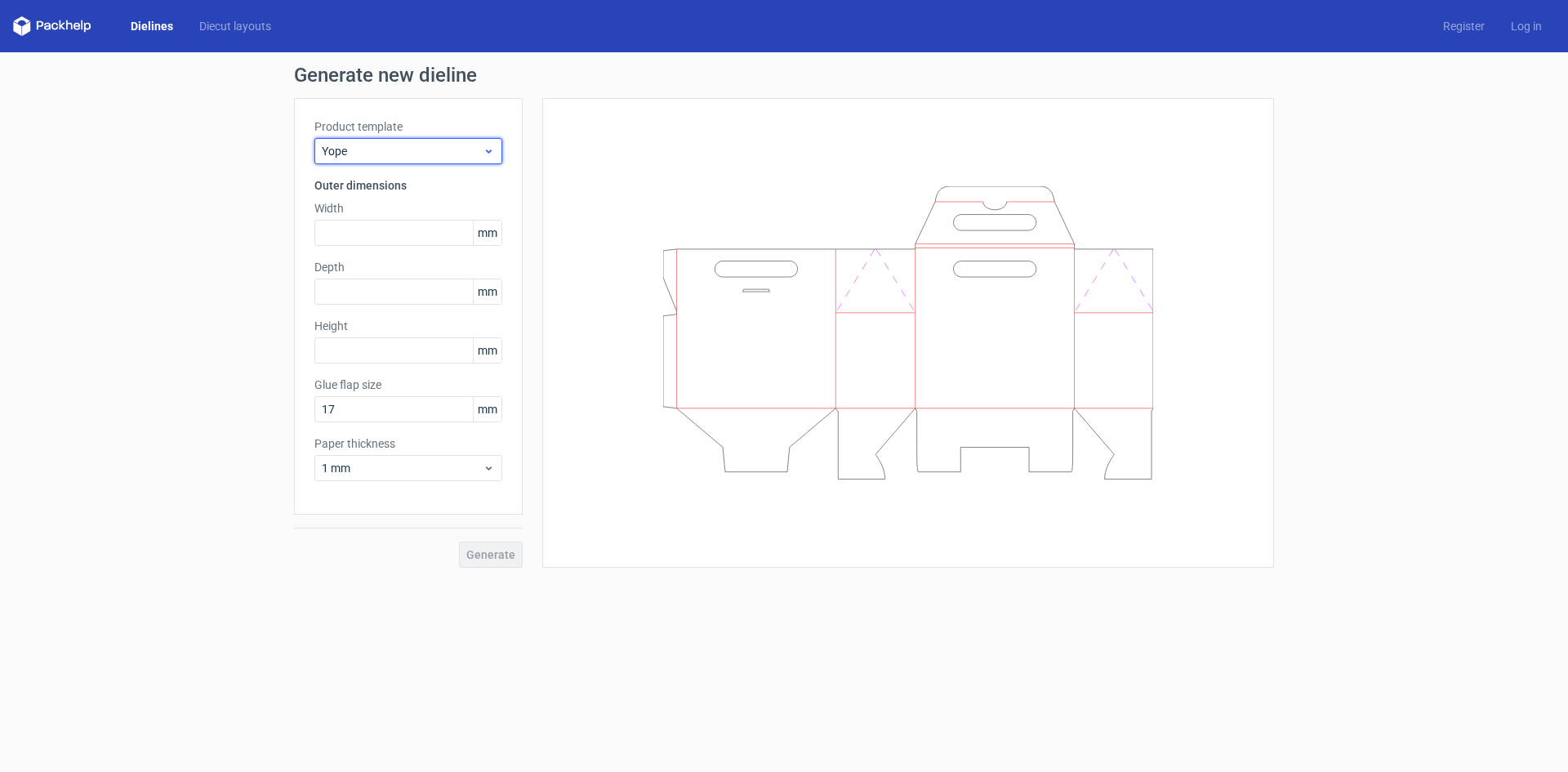
click at [436, 148] on span "Yope" at bounding box center [402, 150] width 160 height 16
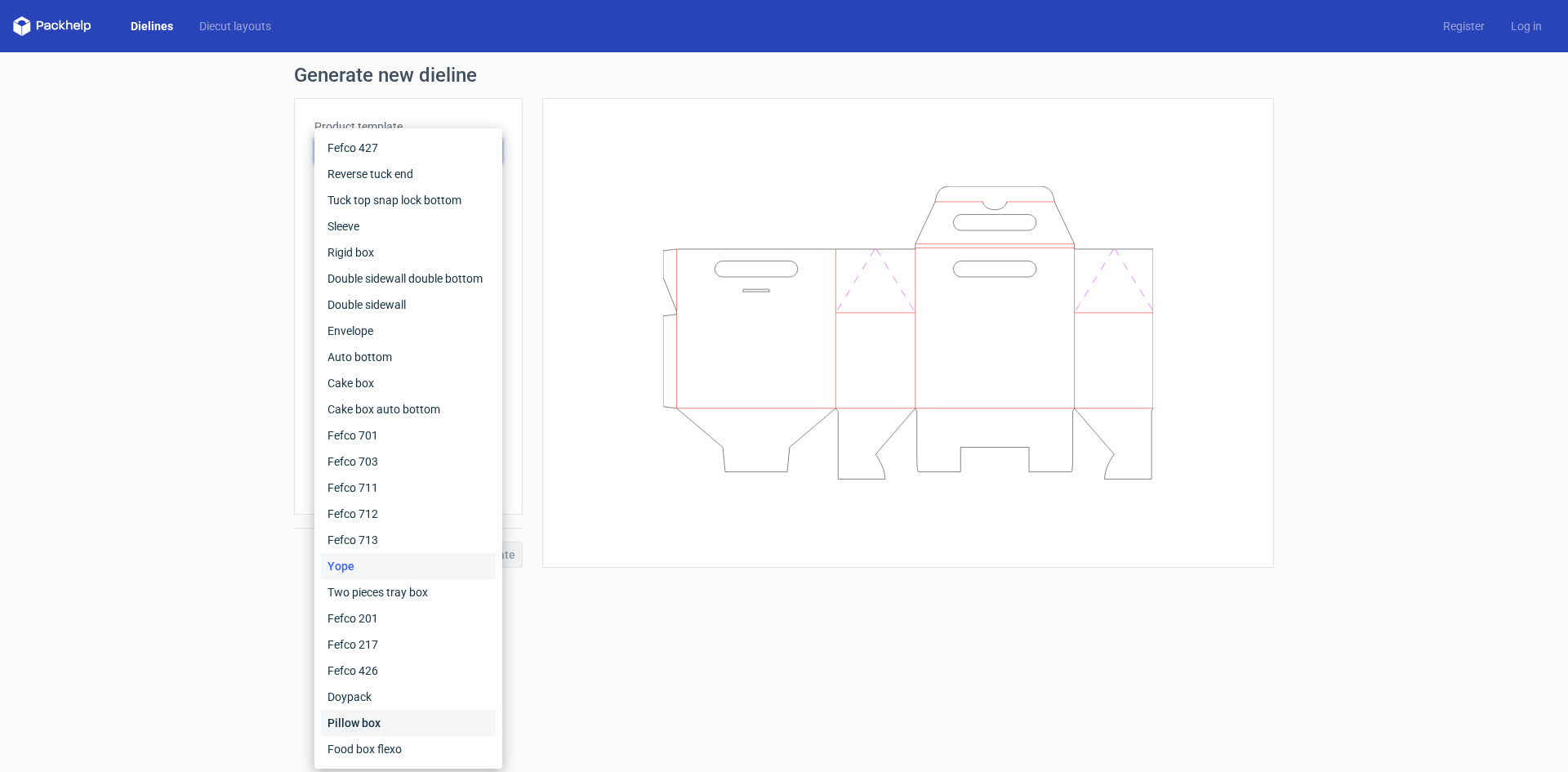
click at [376, 735] on div "Pillow box" at bounding box center [408, 722] width 175 height 26
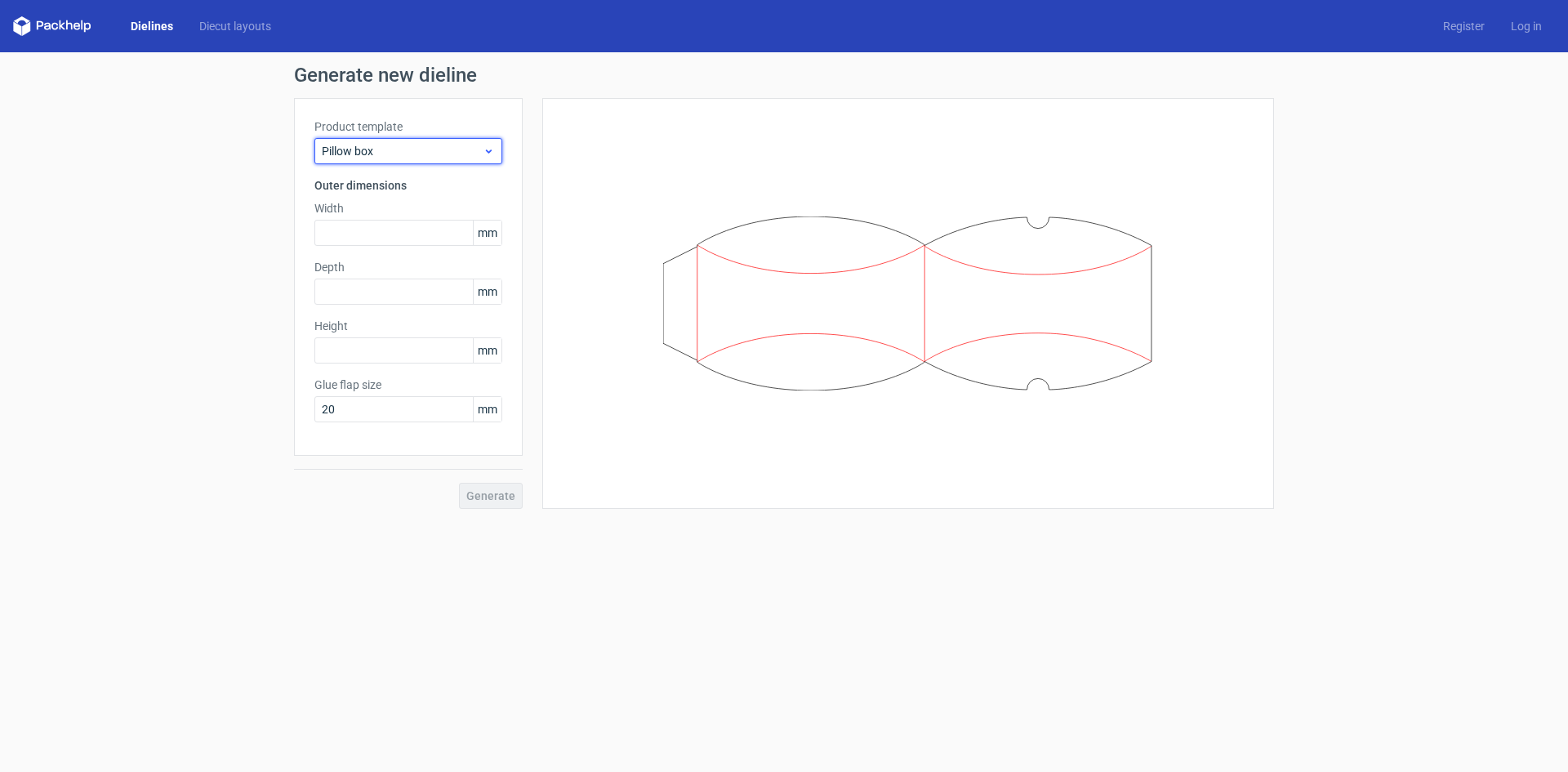
click at [443, 161] on div "Pillow box" at bounding box center [408, 150] width 187 height 26
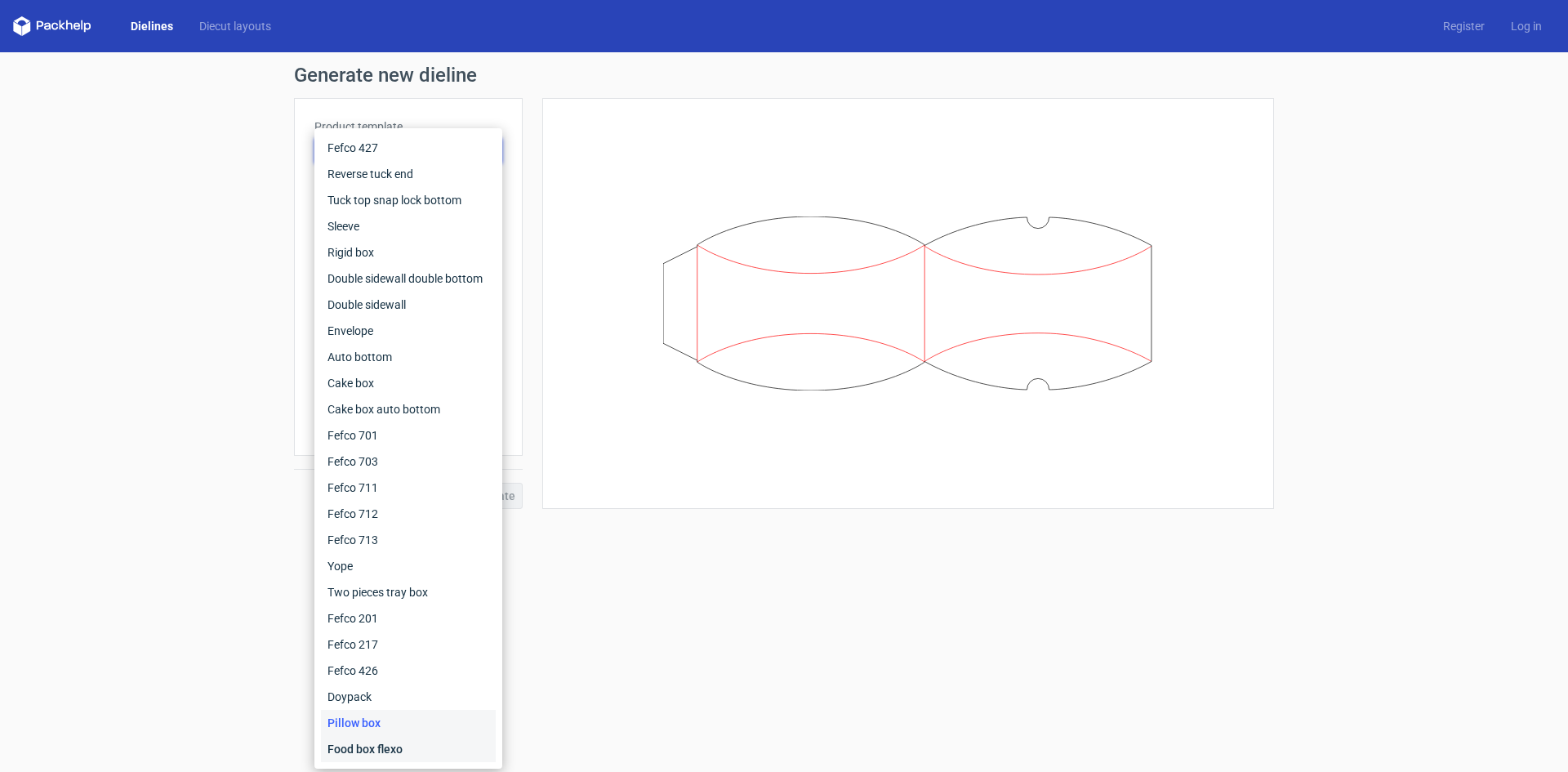
click at [378, 740] on div "Food box flexo" at bounding box center [408, 748] width 175 height 26
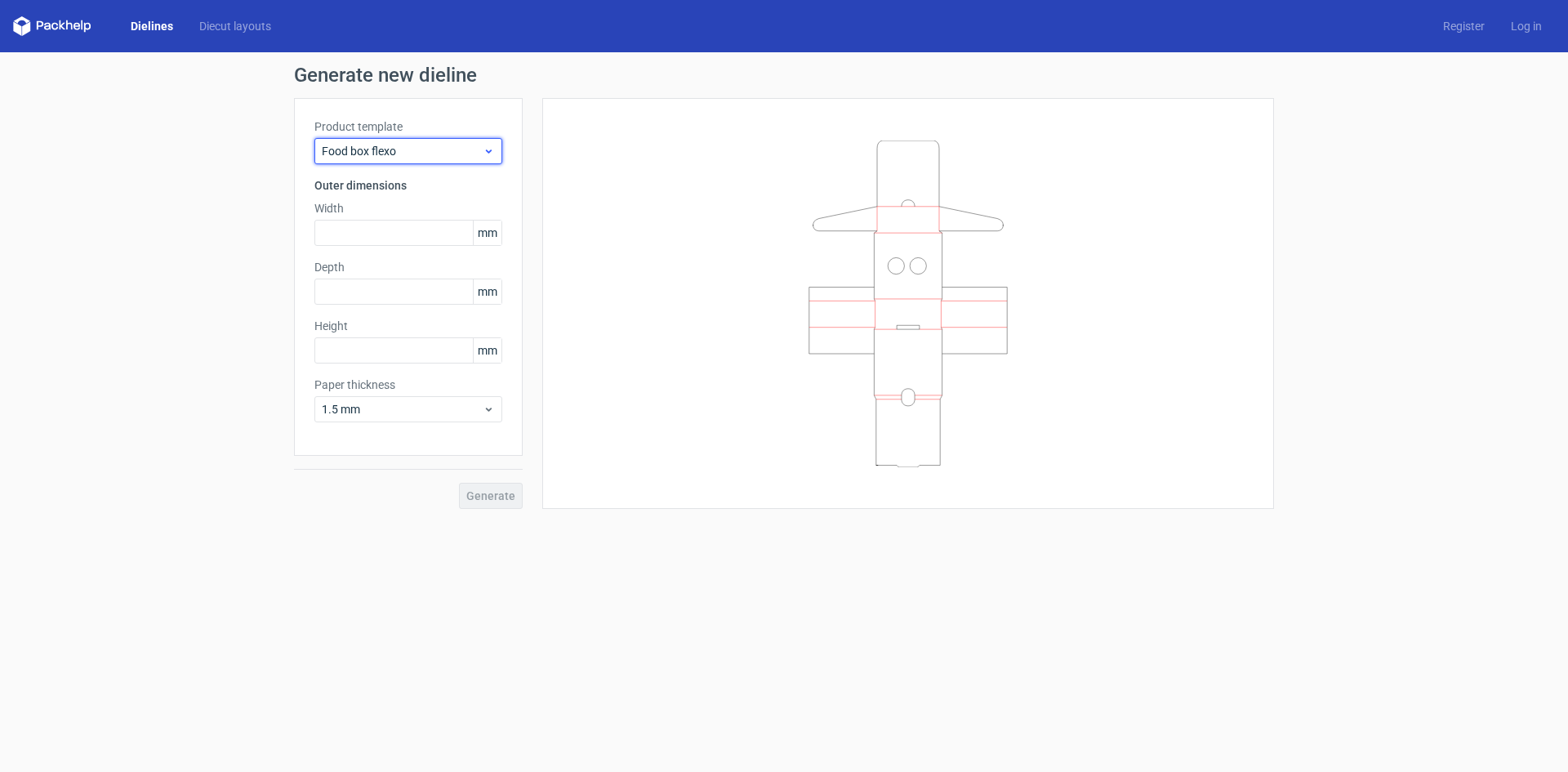
click at [461, 159] on span "Food box flexo" at bounding box center [402, 150] width 160 height 16
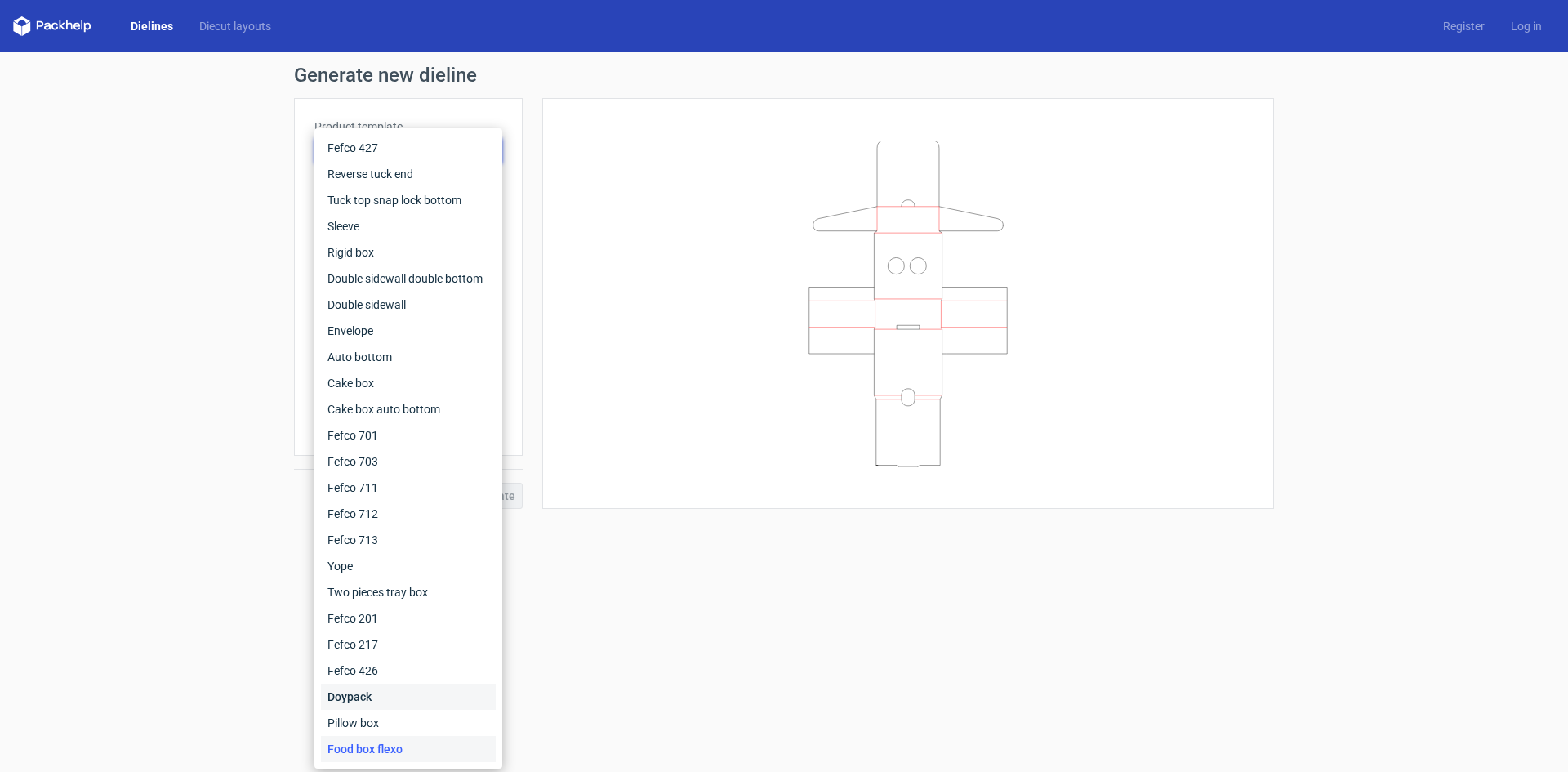
click at [382, 703] on div "Doypack" at bounding box center [408, 696] width 175 height 26
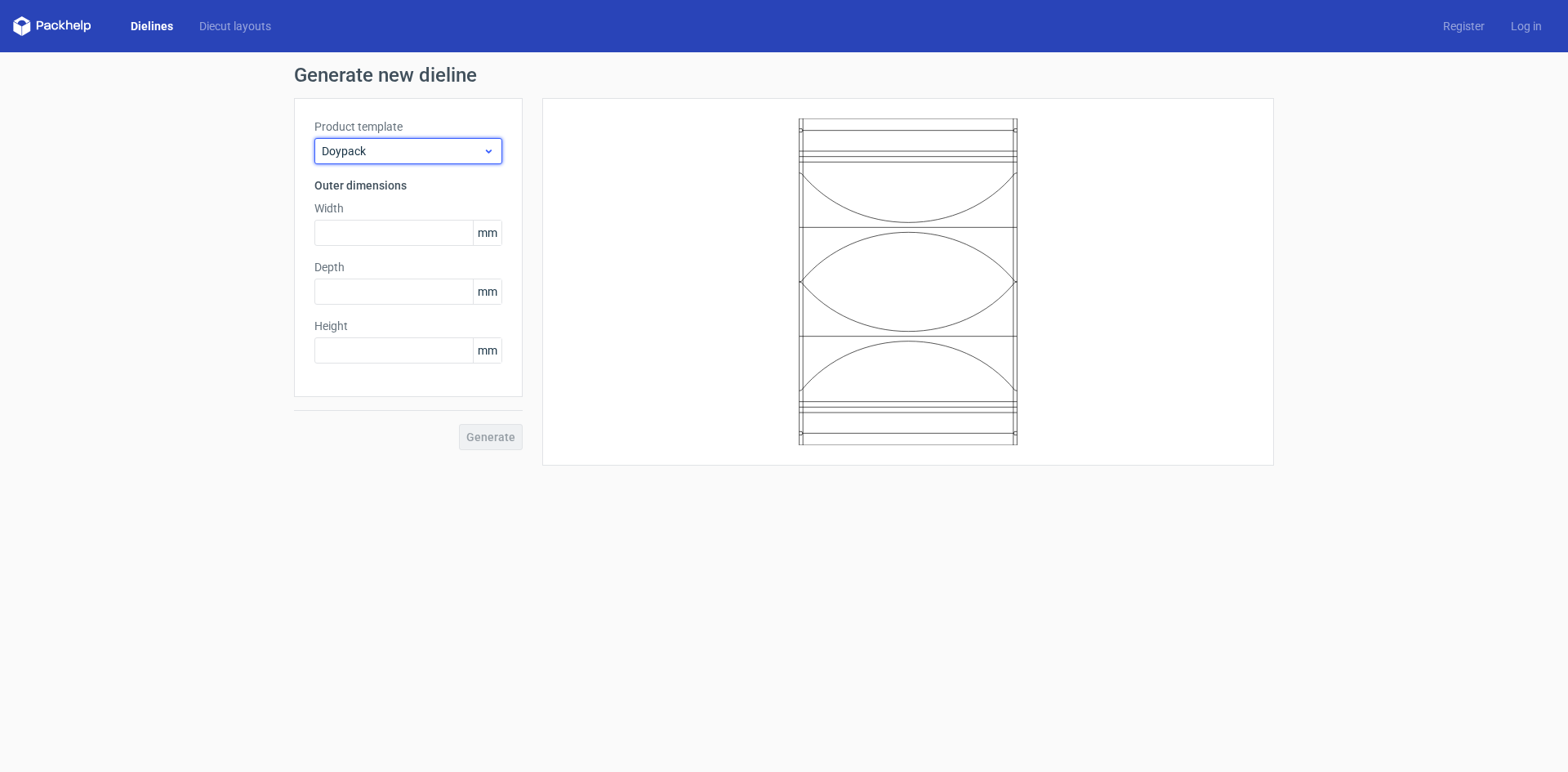
click at [434, 154] on span "Doypack" at bounding box center [402, 150] width 160 height 16
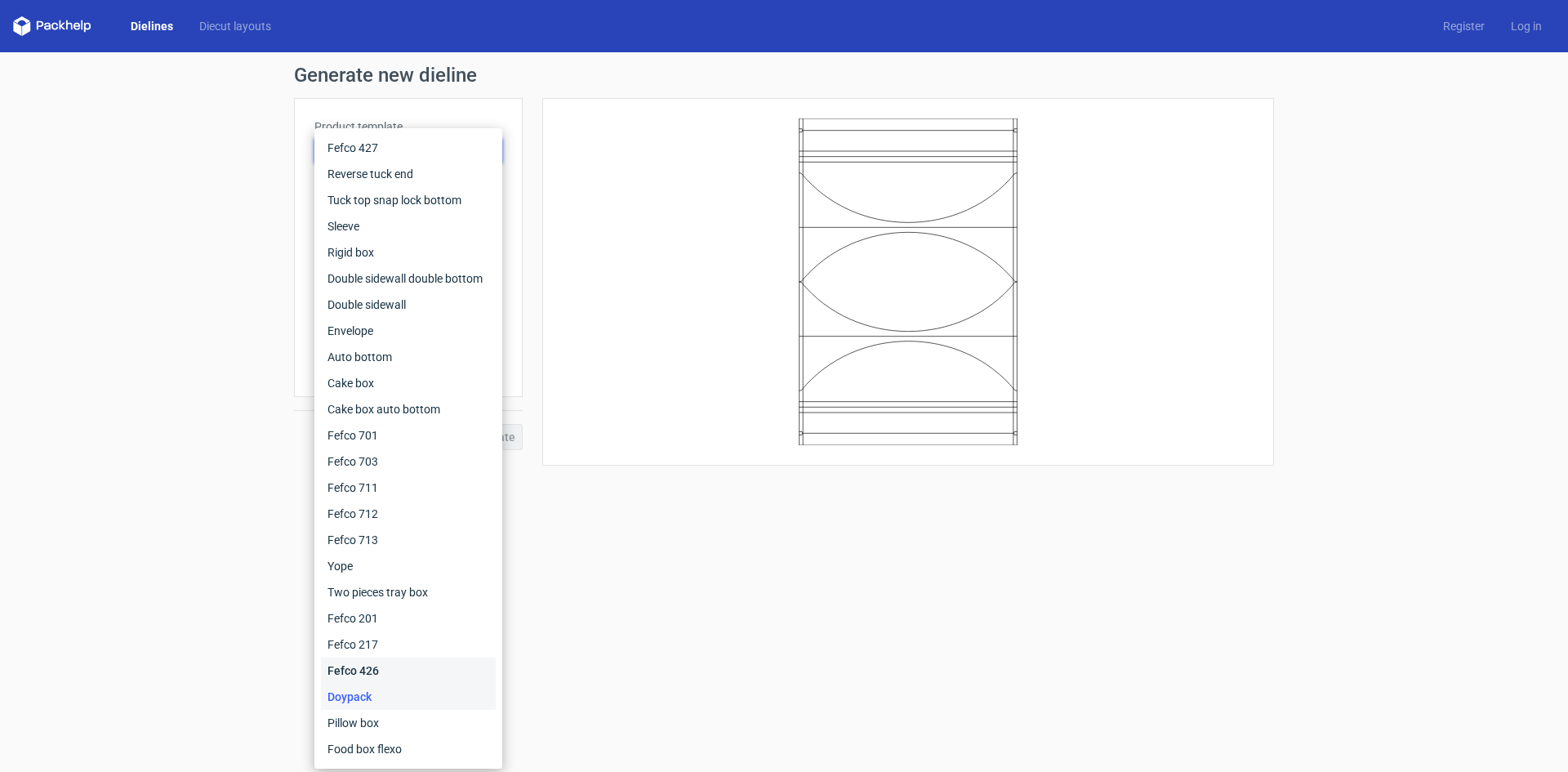
click at [384, 671] on div "Fefco 426" at bounding box center [408, 670] width 175 height 26
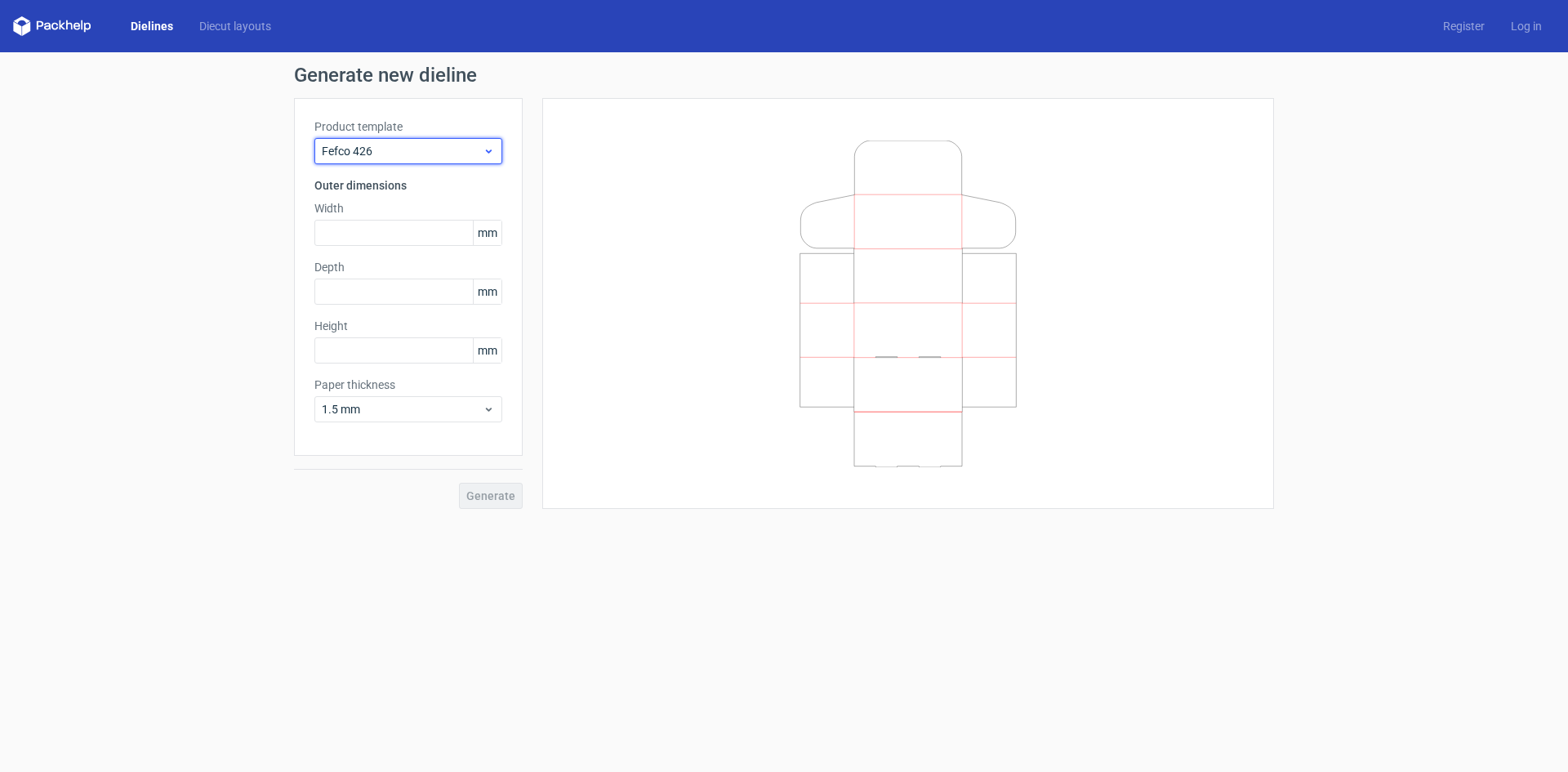
click at [476, 160] on div "Fefco 426" at bounding box center [408, 150] width 187 height 26
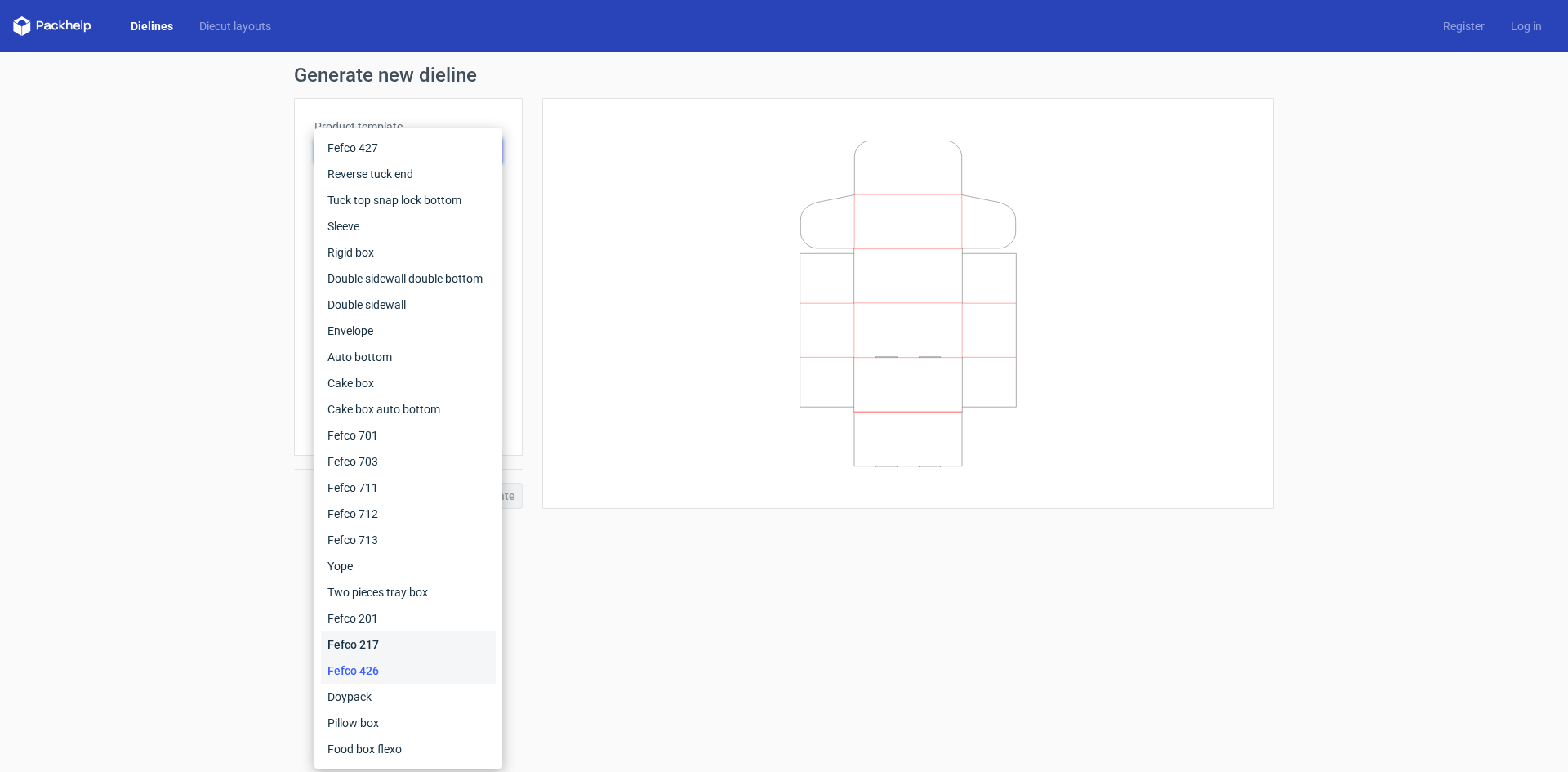
click at [381, 641] on div "Fefco 217" at bounding box center [408, 644] width 175 height 26
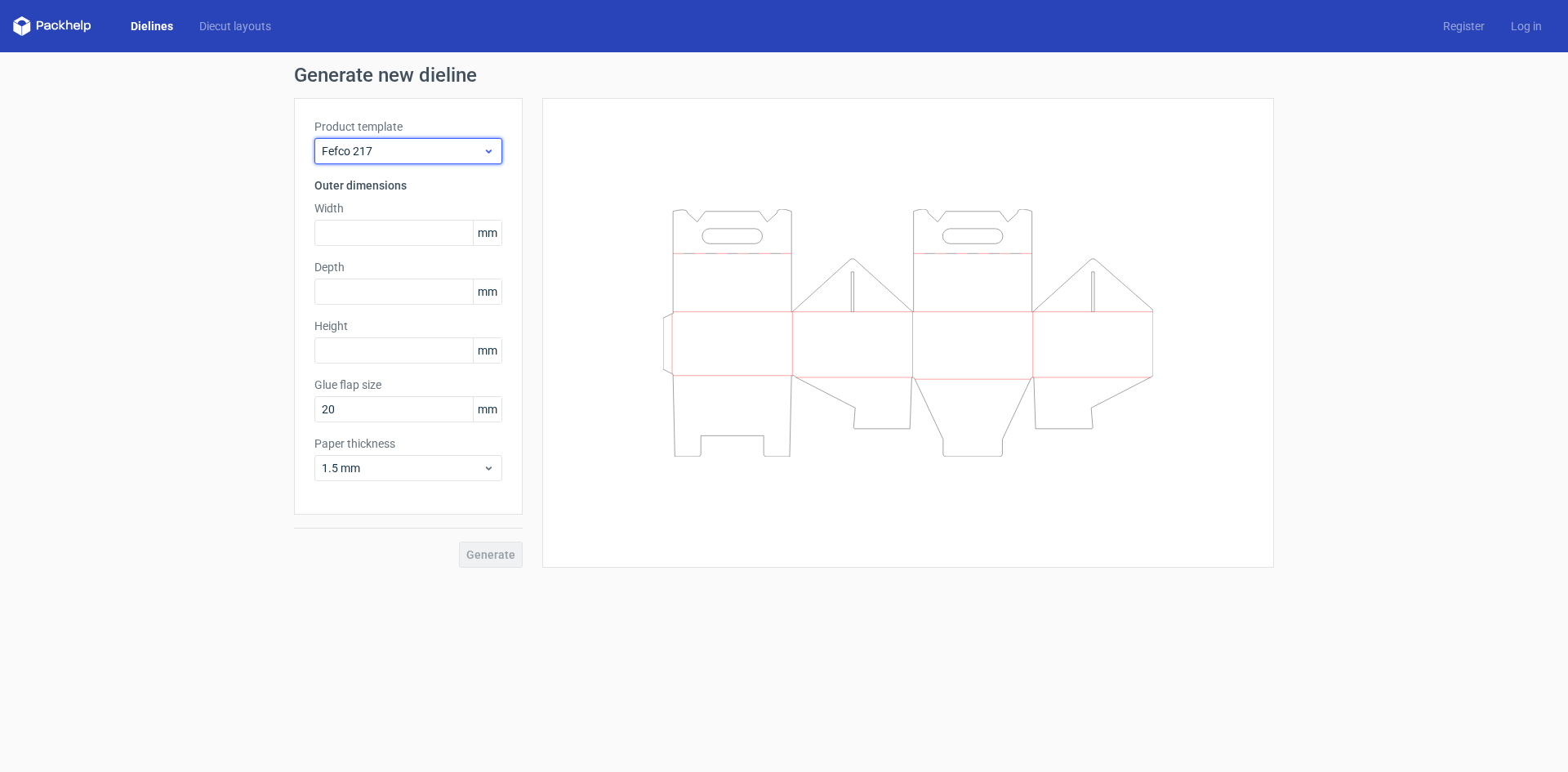
click at [436, 151] on span "Fefco 217" at bounding box center [402, 150] width 160 height 16
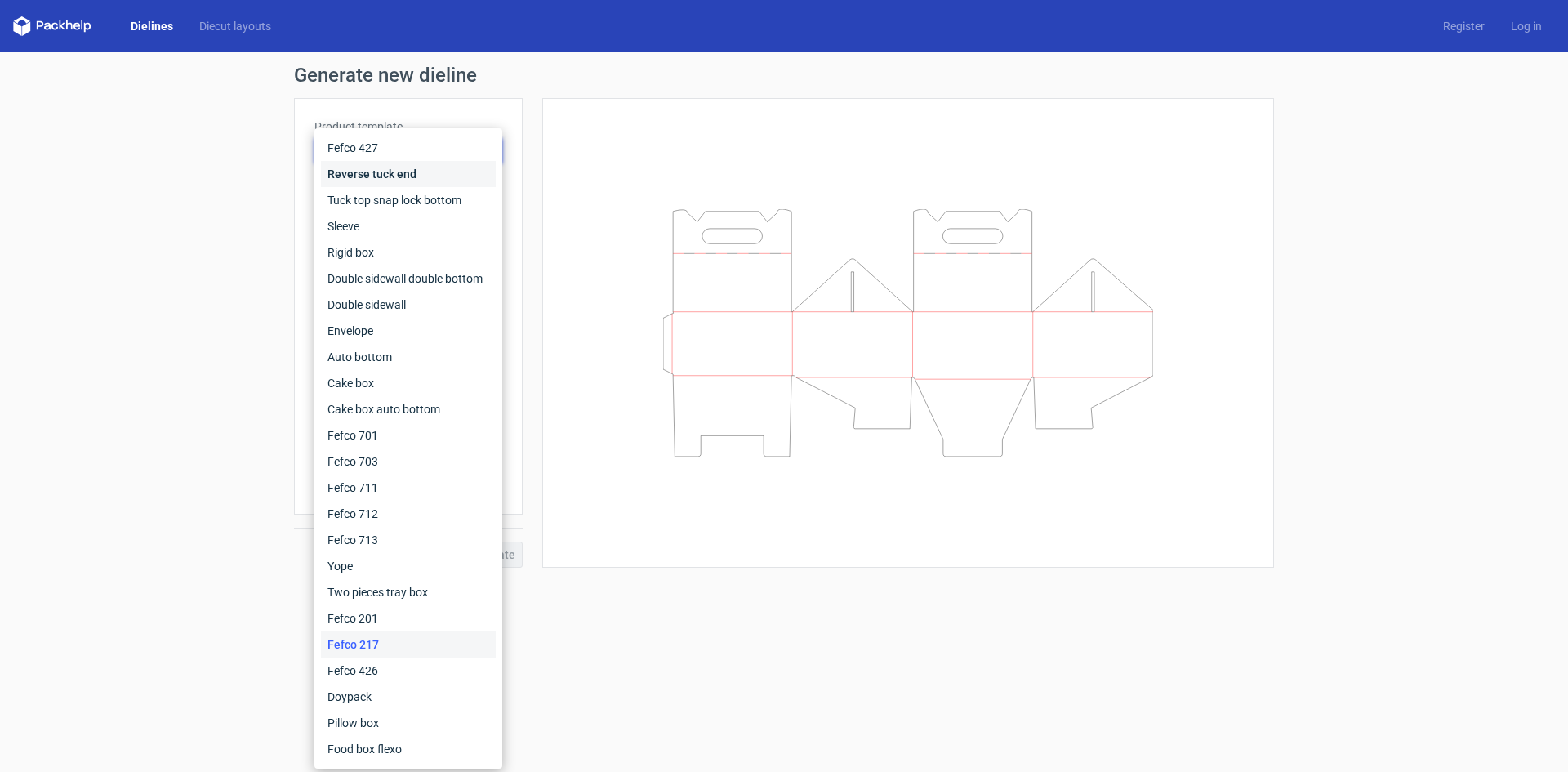
click at [432, 160] on div "Reverse tuck end" at bounding box center [408, 173] width 175 height 26
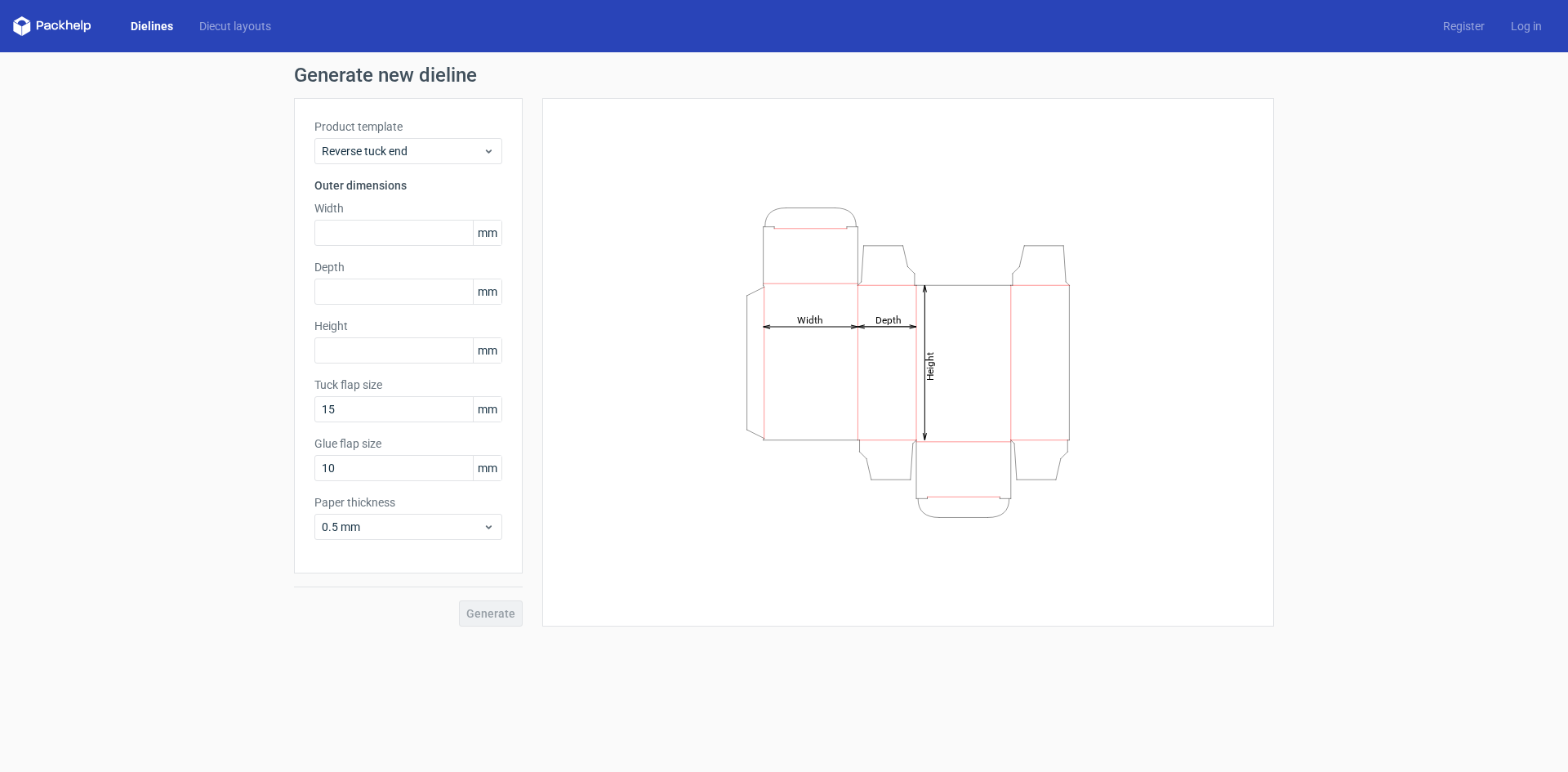
click at [431, 137] on div "Product template Reverse tuck end" at bounding box center [408, 141] width 187 height 46
click at [471, 157] on span "Reverse tuck end" at bounding box center [402, 150] width 160 height 16
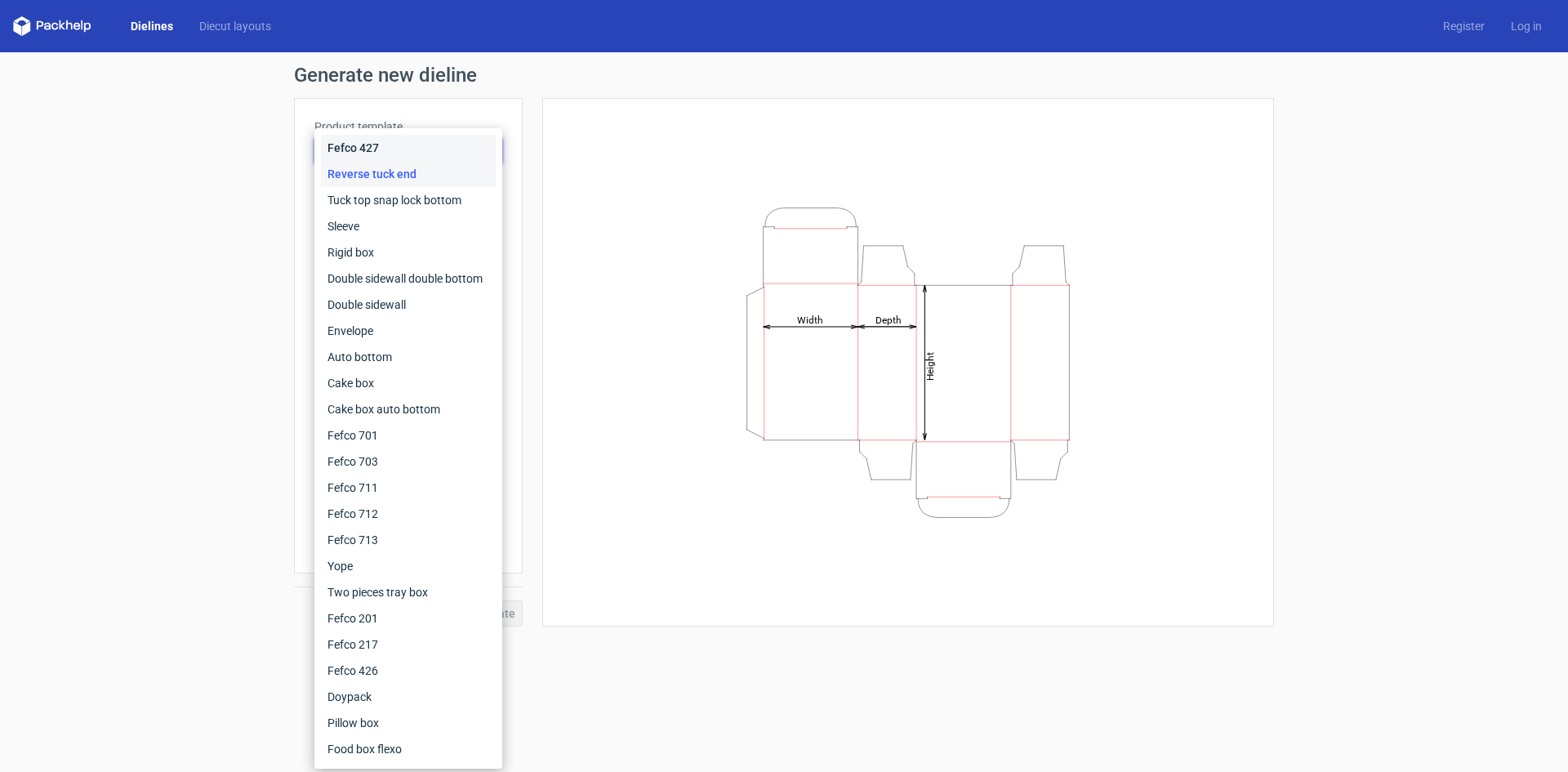
click at [434, 155] on div "Fefco 427" at bounding box center [408, 148] width 175 height 26
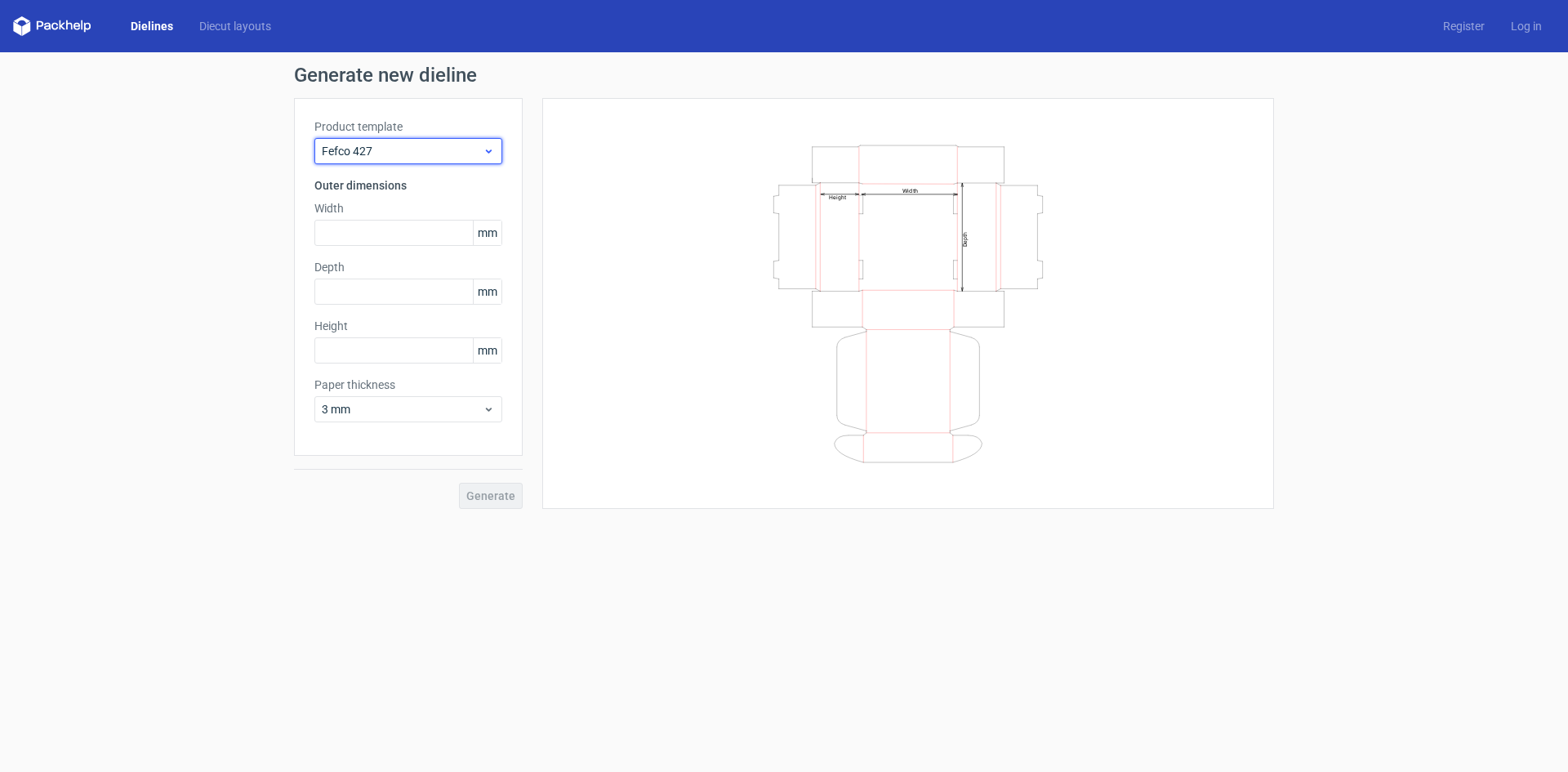
click at [443, 146] on span "Fefco 427" at bounding box center [402, 150] width 160 height 16
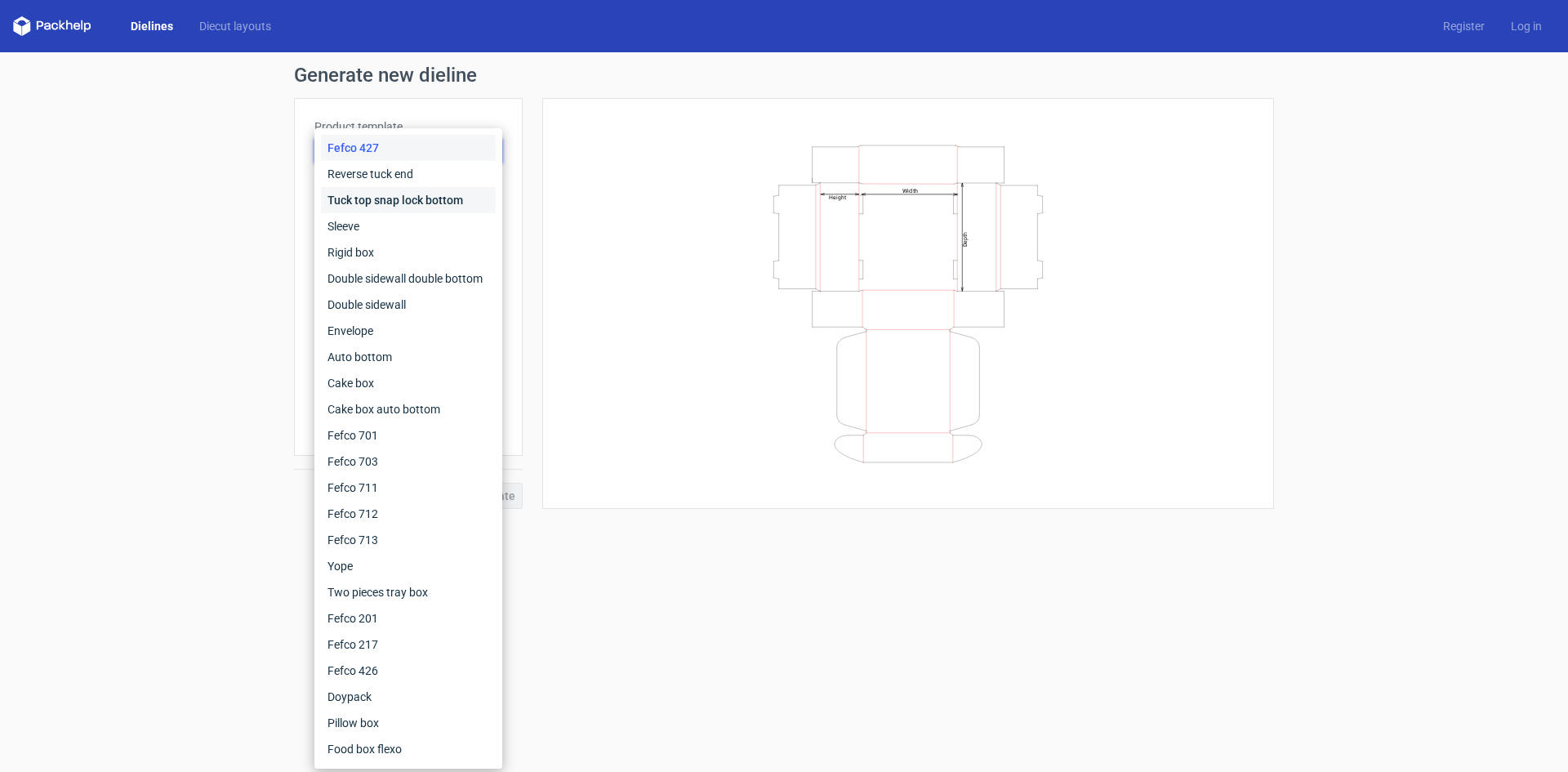
click at [426, 200] on div "Tuck top snap lock bottom" at bounding box center [408, 199] width 175 height 26
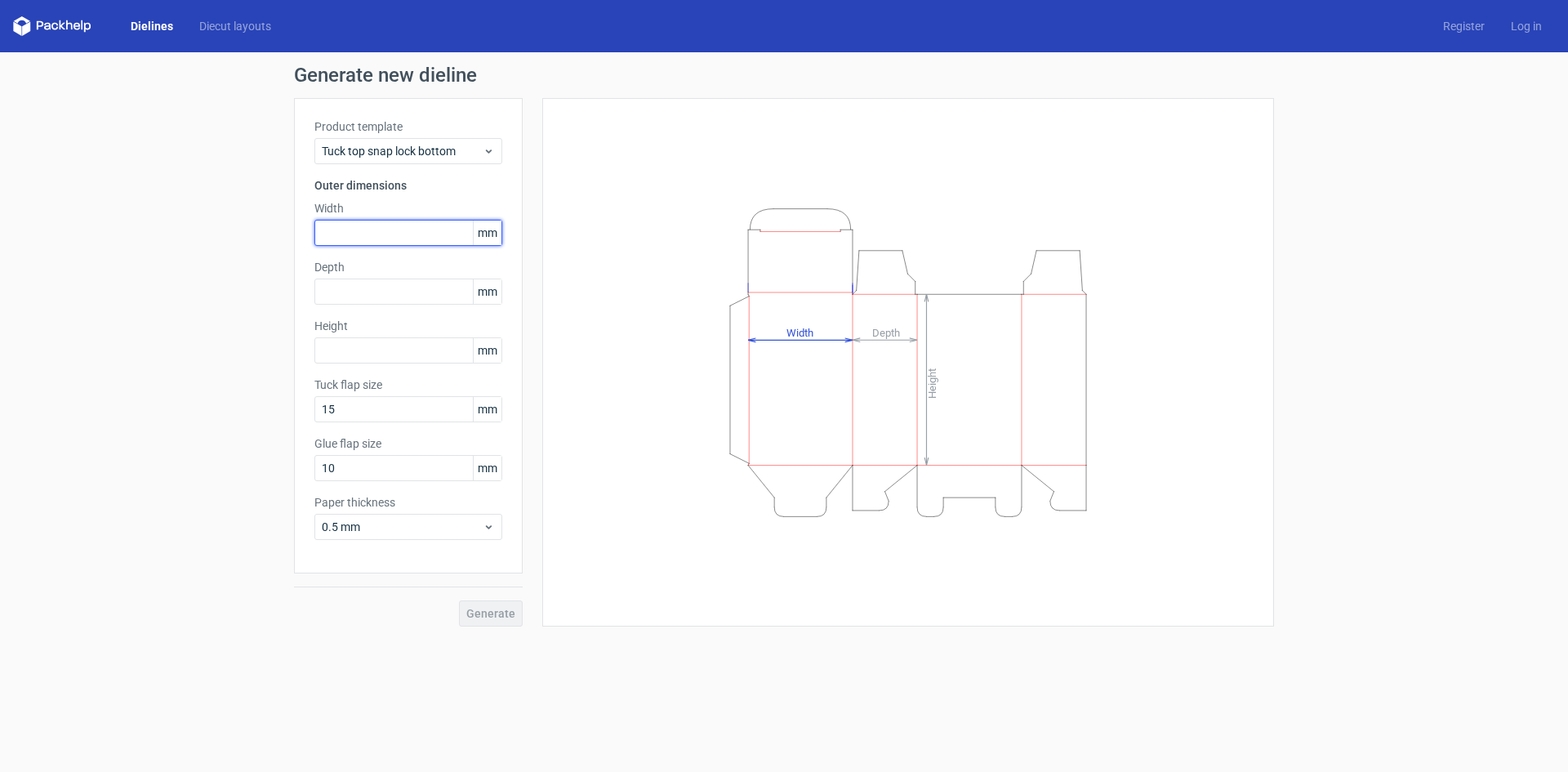
click at [390, 234] on input "text" at bounding box center [408, 232] width 187 height 26
paste input "1397"
type input "1397"
click at [365, 286] on div "Depth mm" at bounding box center [408, 282] width 187 height 46
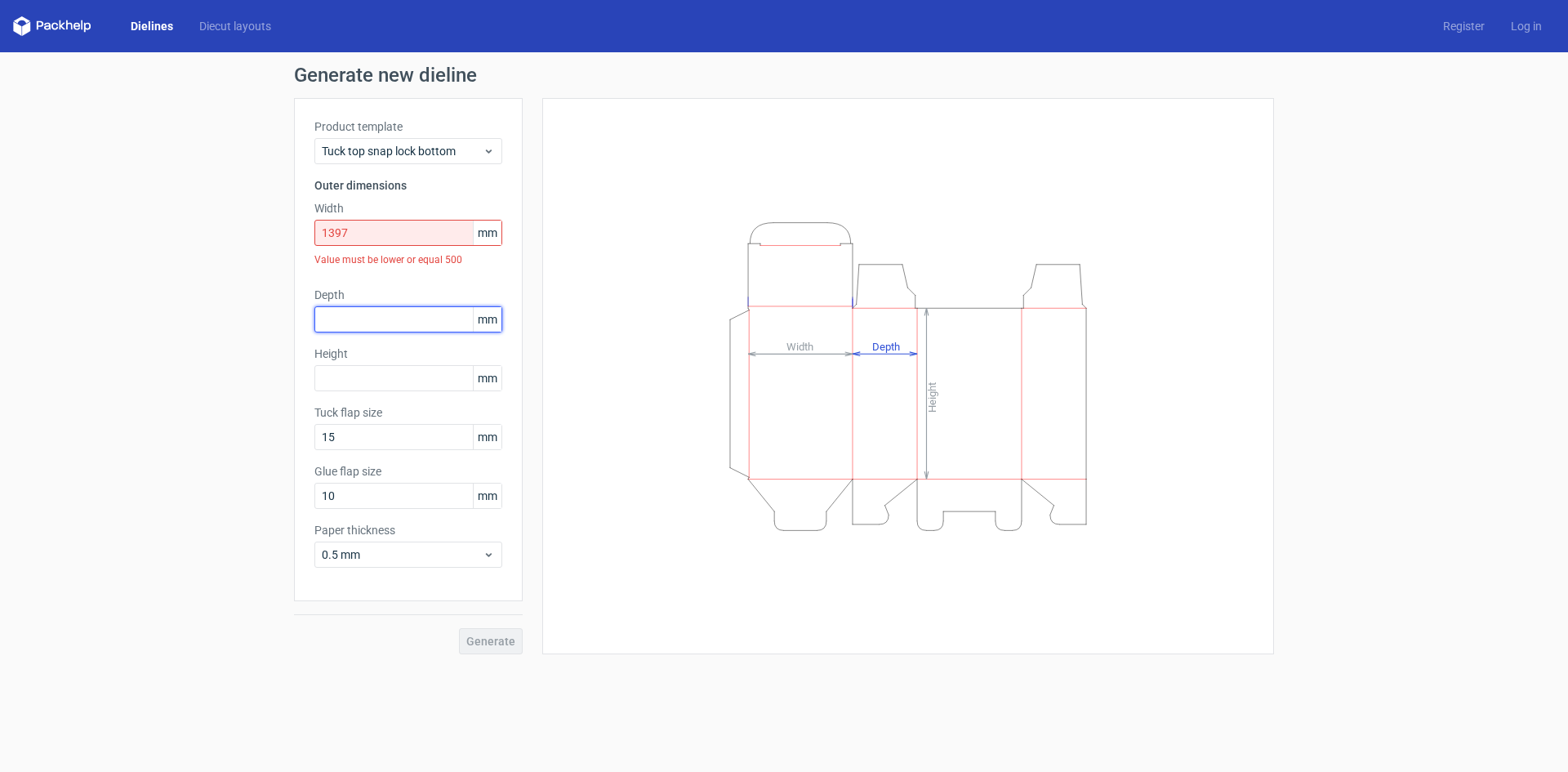
paste input "1397"
type input "1397"
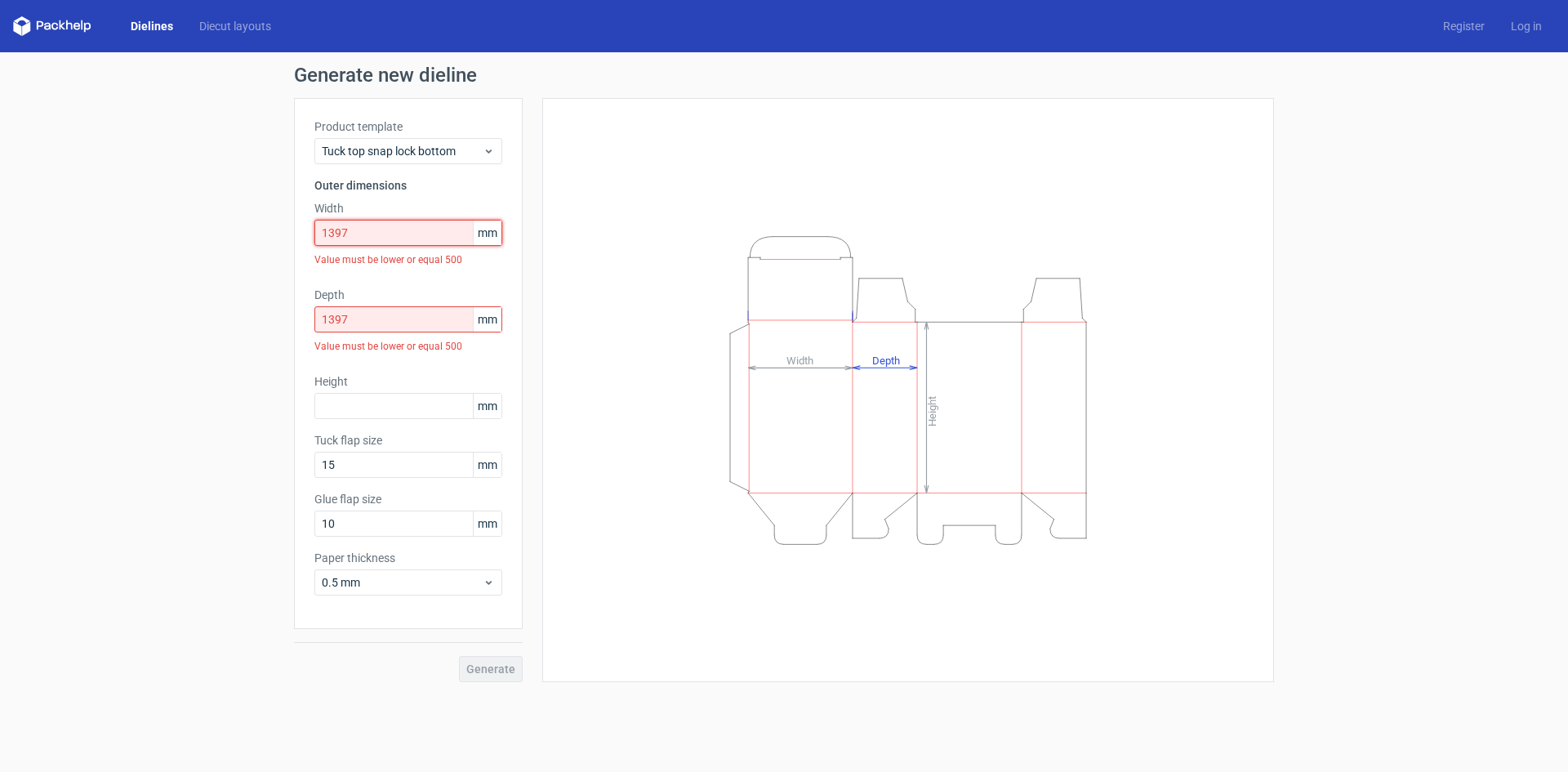
click at [358, 243] on input "1397" at bounding box center [408, 232] width 187 height 26
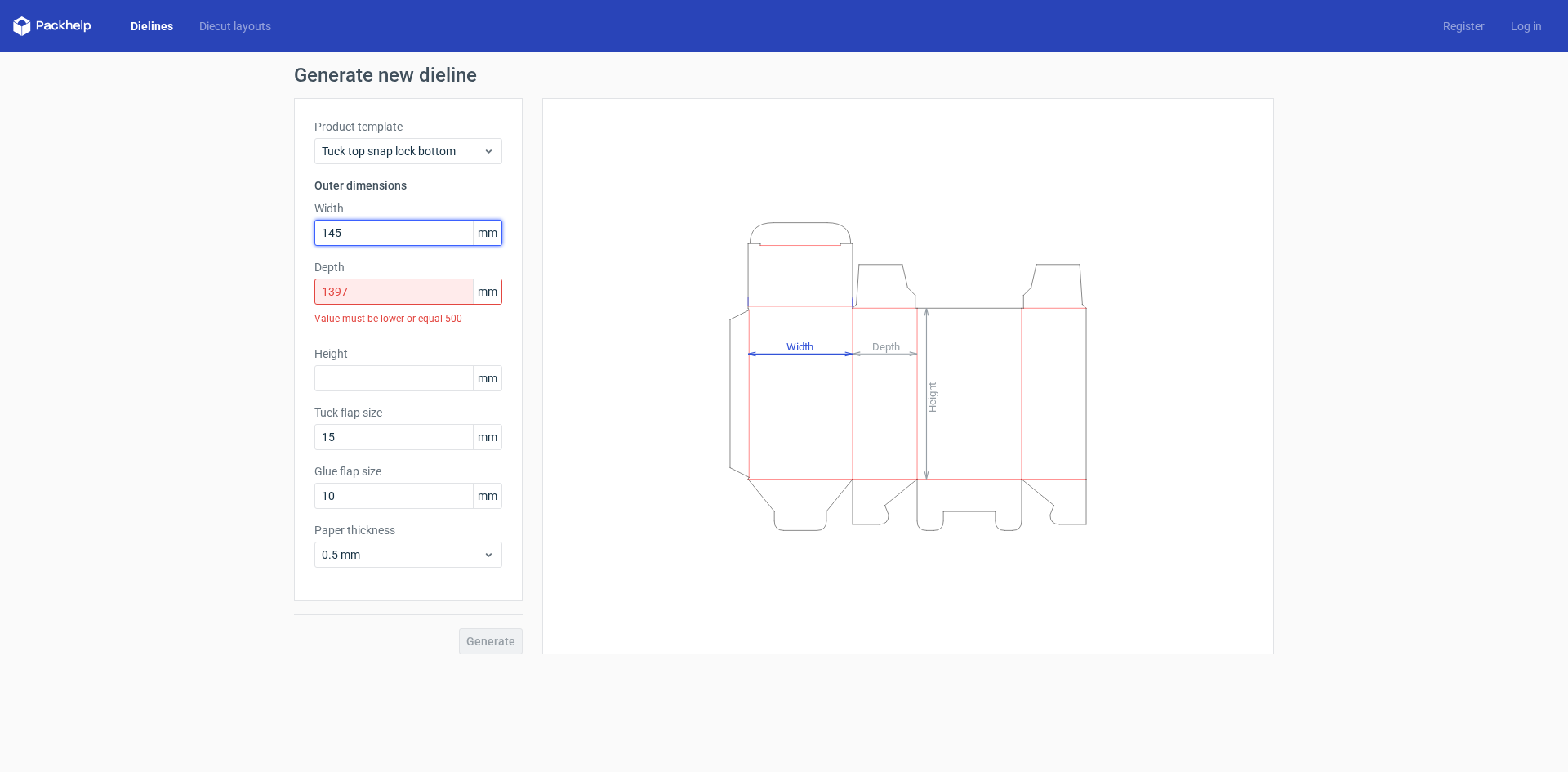
type input "145"
click at [370, 291] on input "1397" at bounding box center [408, 291] width 187 height 26
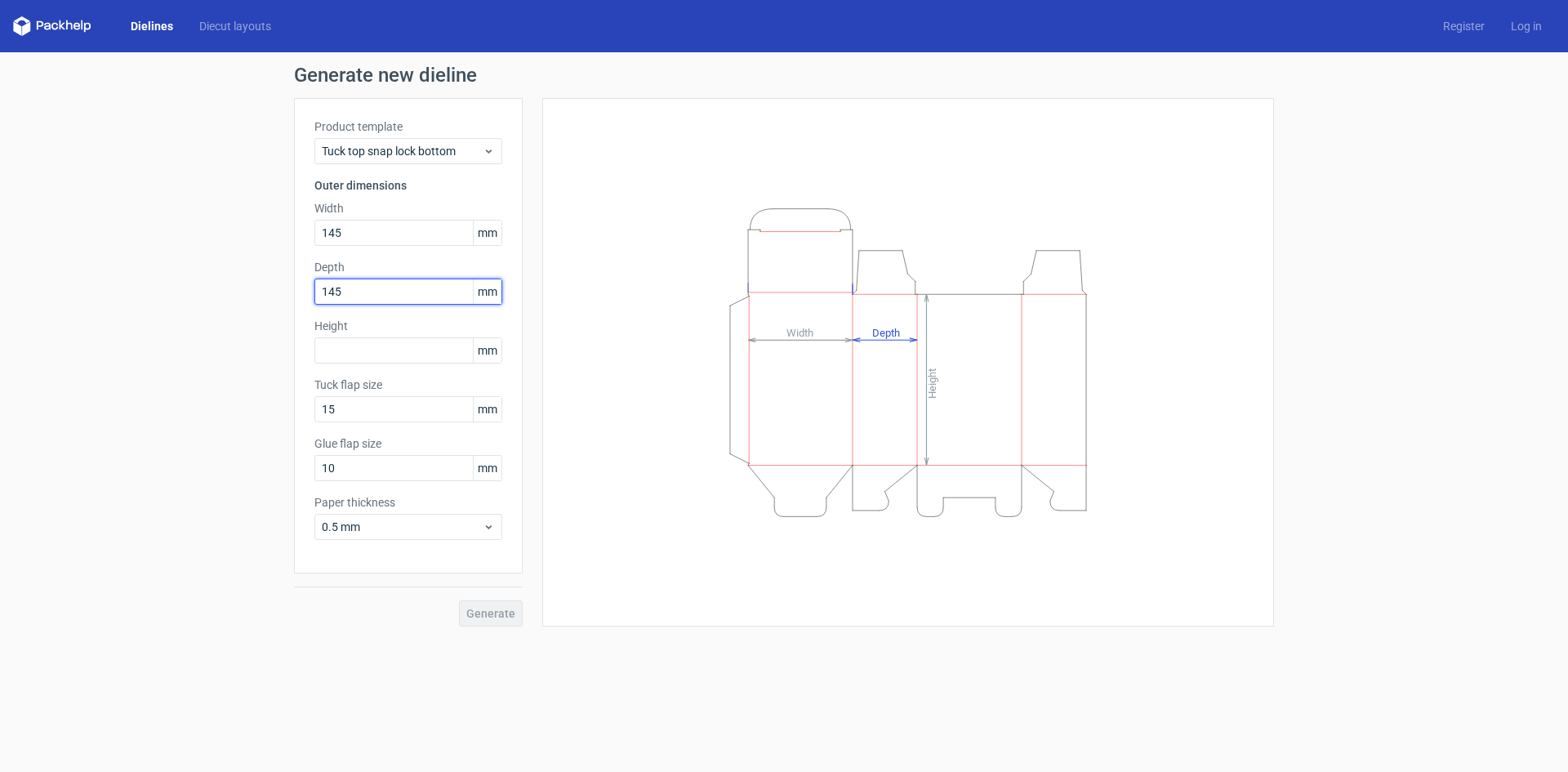
type input "145"
click at [376, 350] on input "text" at bounding box center [408, 350] width 187 height 26
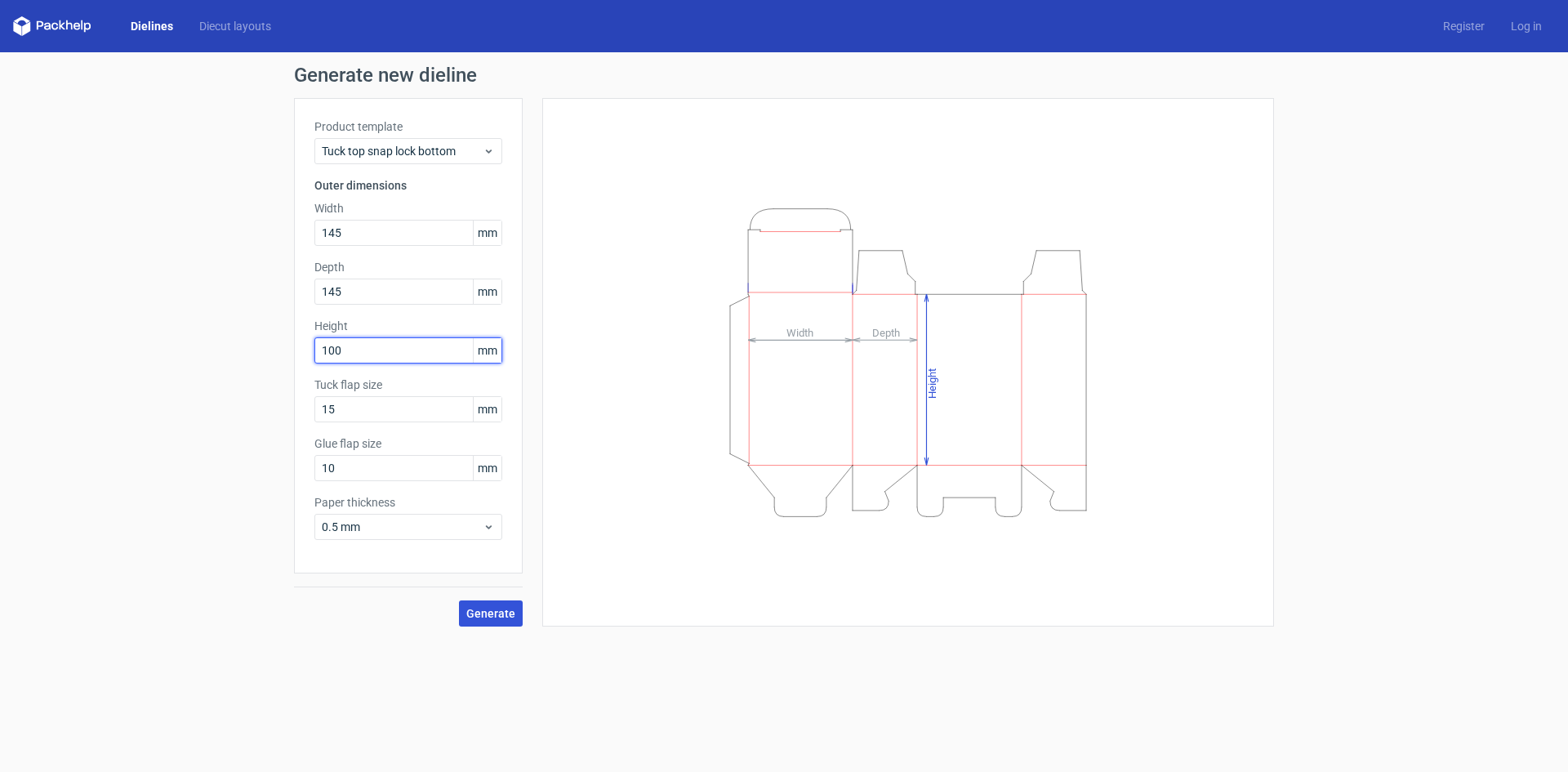
type input "100"
click at [486, 603] on button "Generate" at bounding box center [490, 613] width 63 height 26
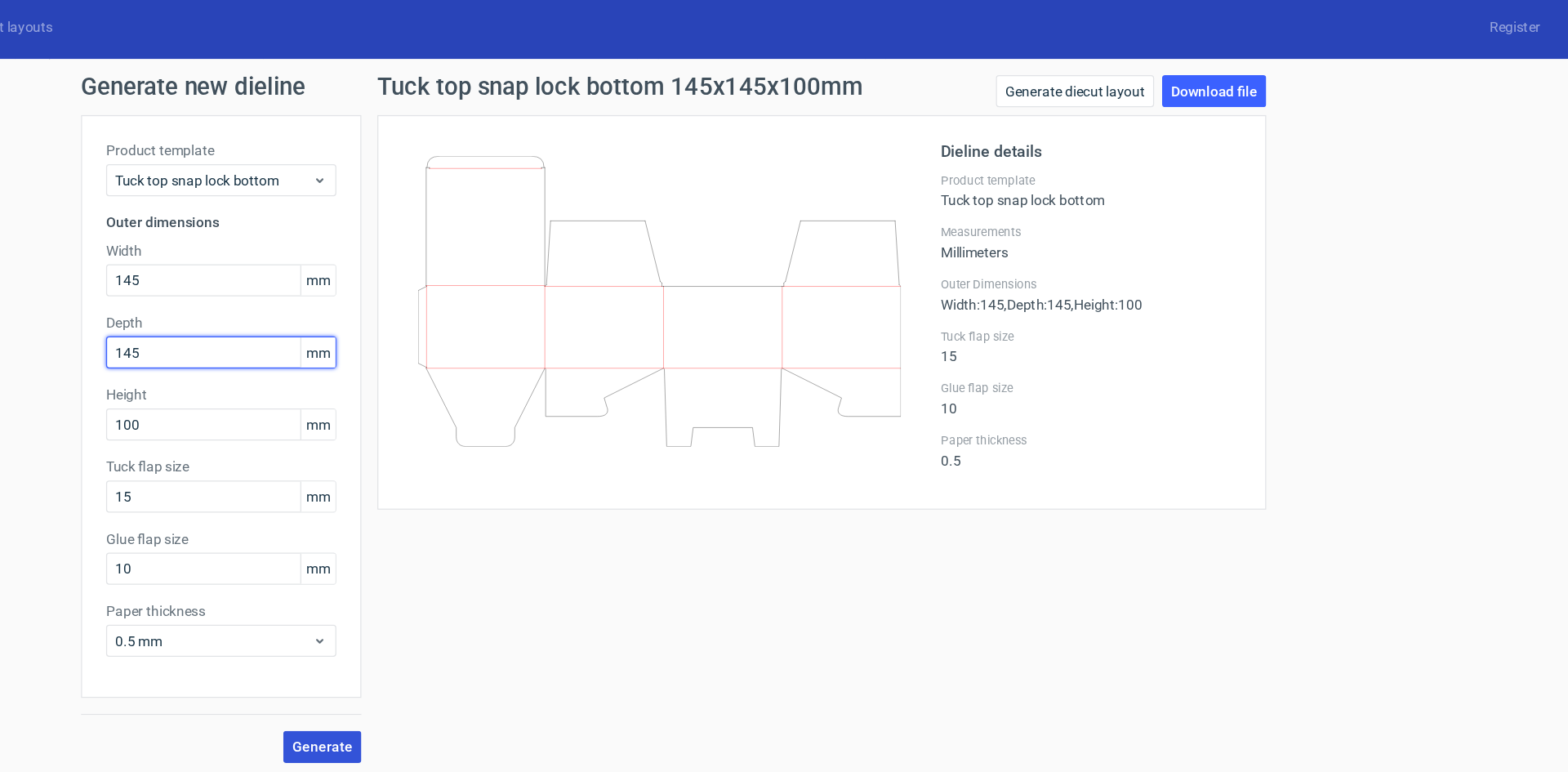
click at [355, 285] on input "145" at bounding box center [408, 291] width 187 height 26
type input "140"
click at [458, 601] on button "Generate" at bounding box center [490, 613] width 63 height 26
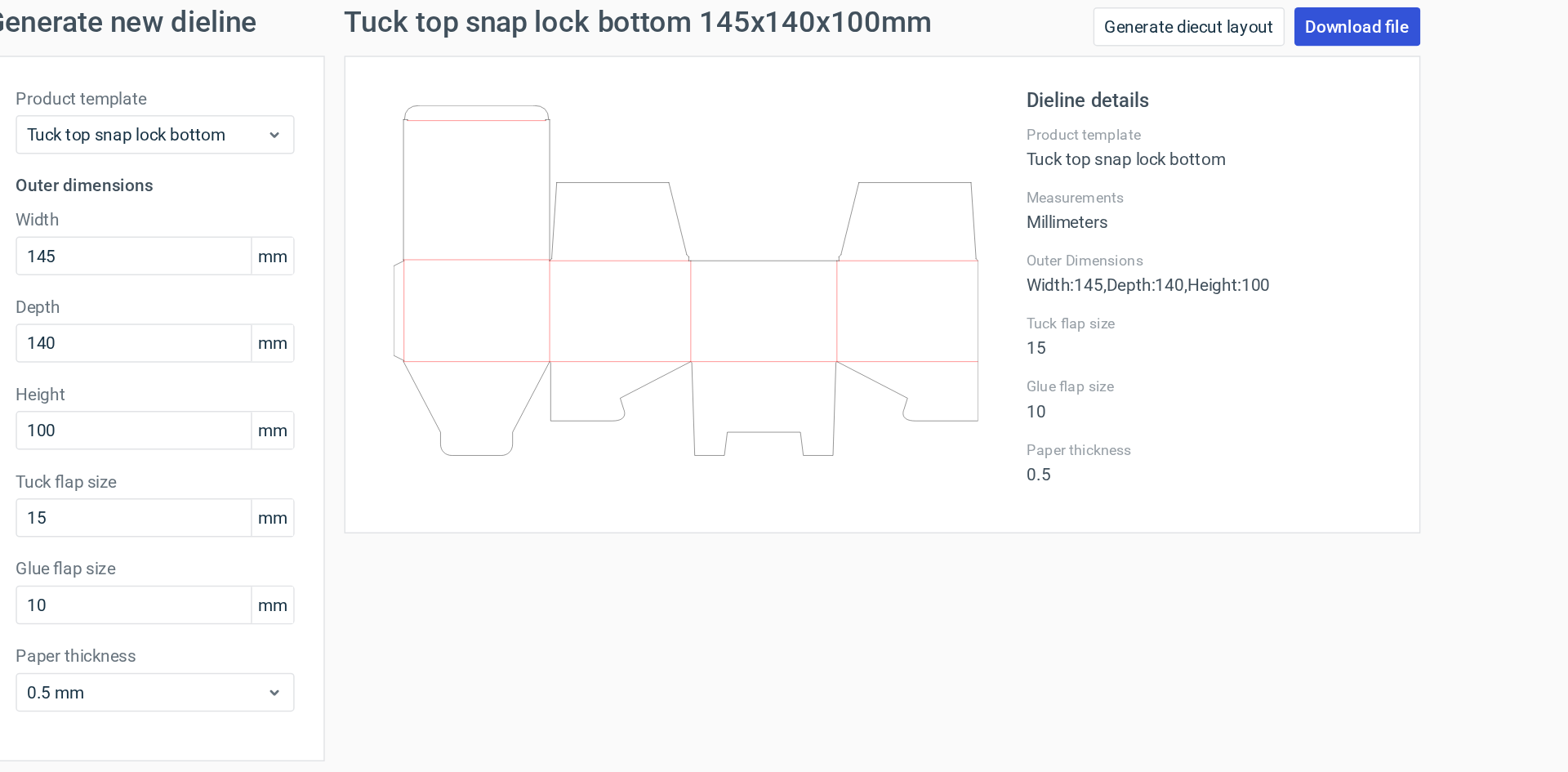
click at [963, 80] on link "Download file" at bounding box center [1218, 78] width 85 height 26
